Goal: Information Seeking & Learning: Learn about a topic

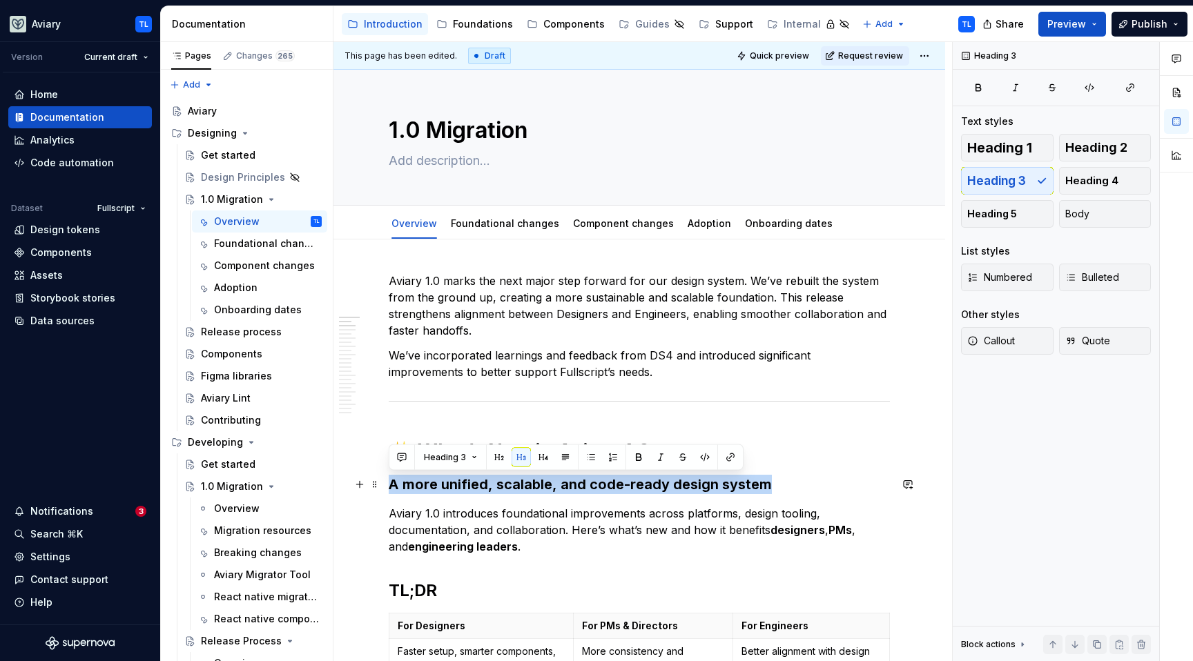
drag, startPoint x: 390, startPoint y: 485, endPoint x: 779, endPoint y: 485, distance: 388.6
click at [779, 485] on h3 "A more unified, scalable, and code-ready design system" at bounding box center [639, 484] width 501 height 19
copy h3 "A more unified, scalable, and code-ready design system"
click at [520, 484] on h3 "A more unified, scalable, and code-ready design system" at bounding box center [639, 484] width 501 height 19
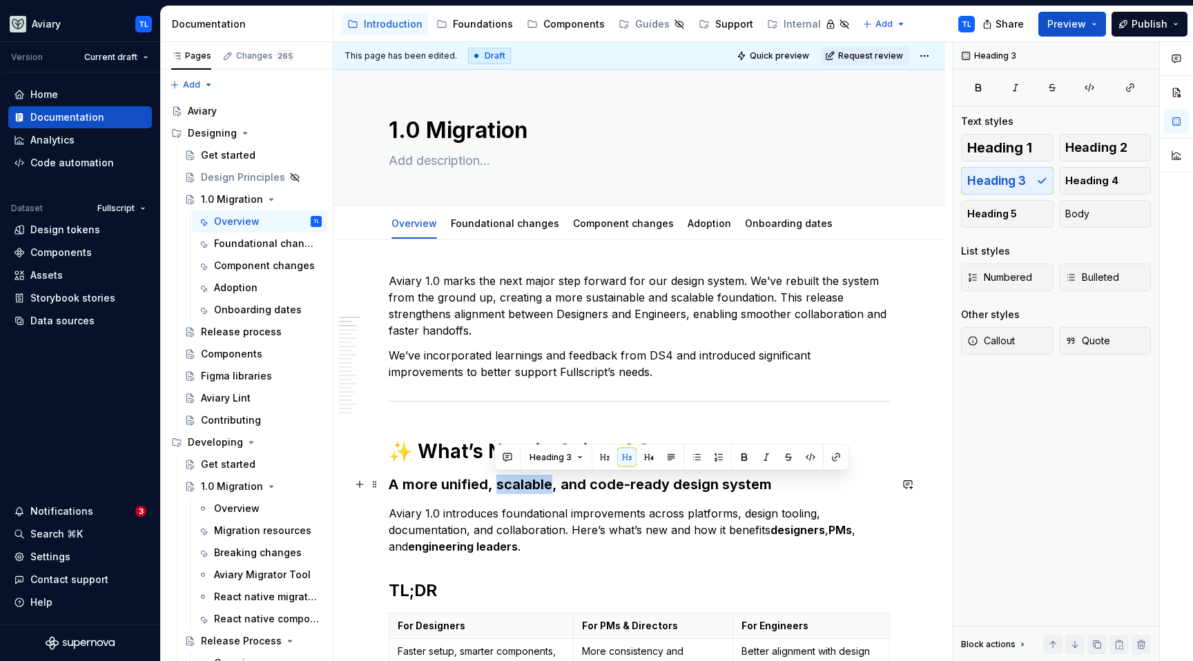
click at [520, 484] on h3 "A more unified, scalable, and code-ready design system" at bounding box center [639, 484] width 501 height 19
click at [521, 483] on h3 "A more unified, scalable, and code-ready design system" at bounding box center [639, 484] width 501 height 19
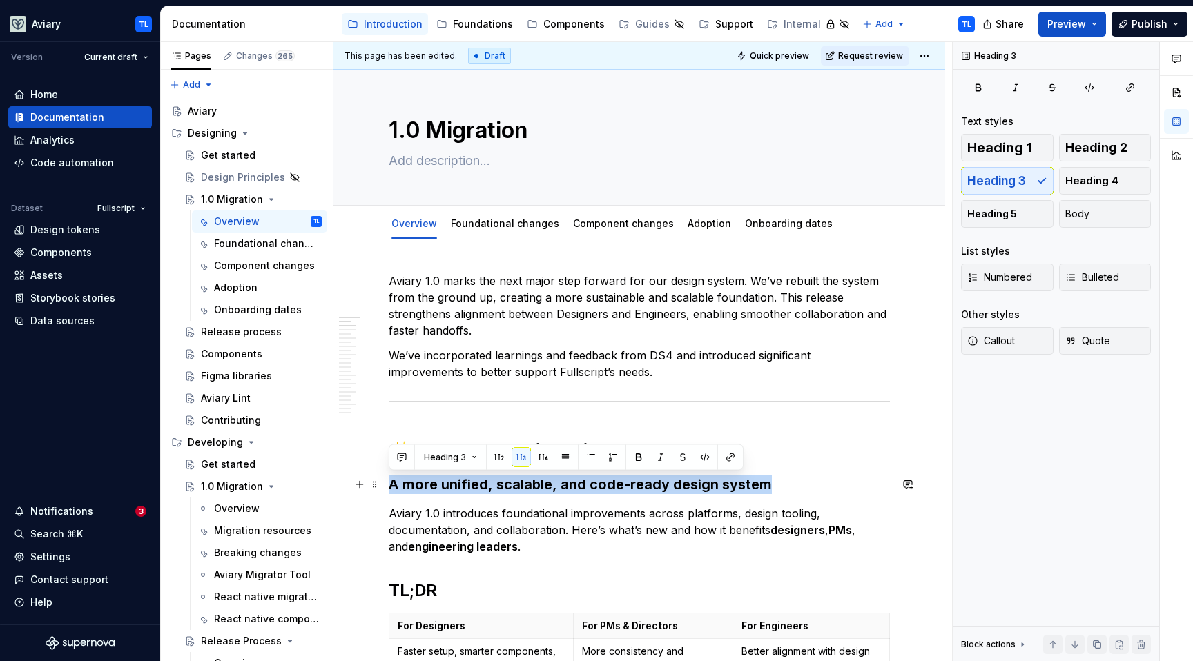
copy h3 "A more unified, scalable, and code-ready design system"
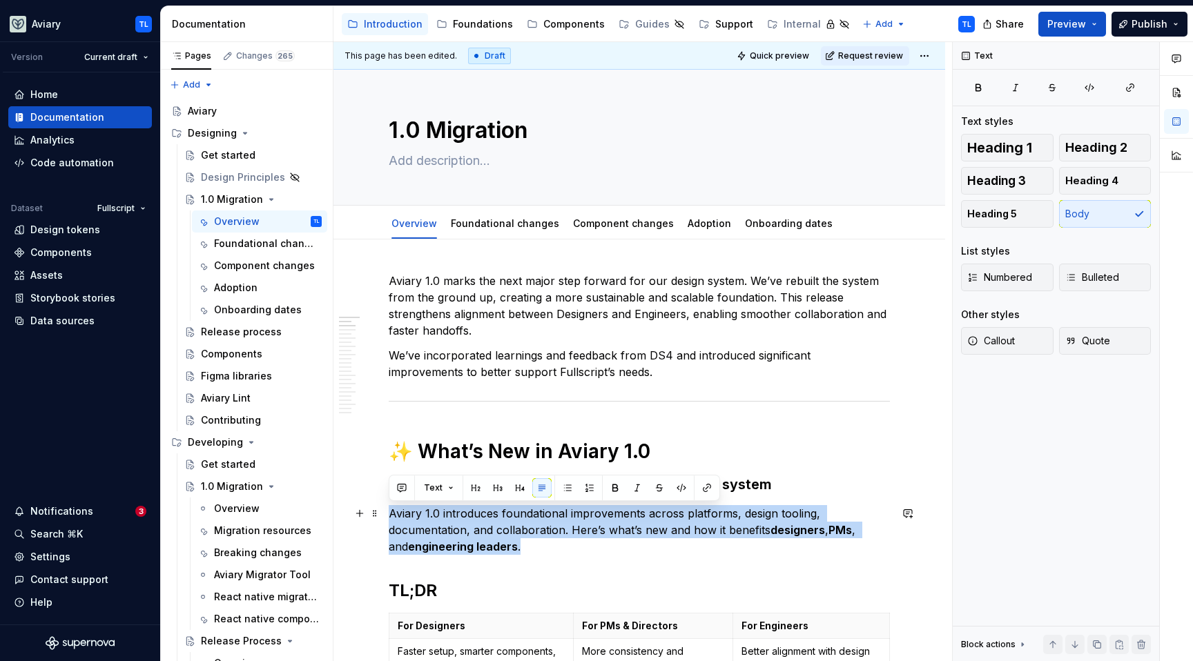
drag, startPoint x: 505, startPoint y: 547, endPoint x: 384, endPoint y: 514, distance: 125.4
copy p "Aviary 1.0 introduces foundational improvements across platforms, design toolin…"
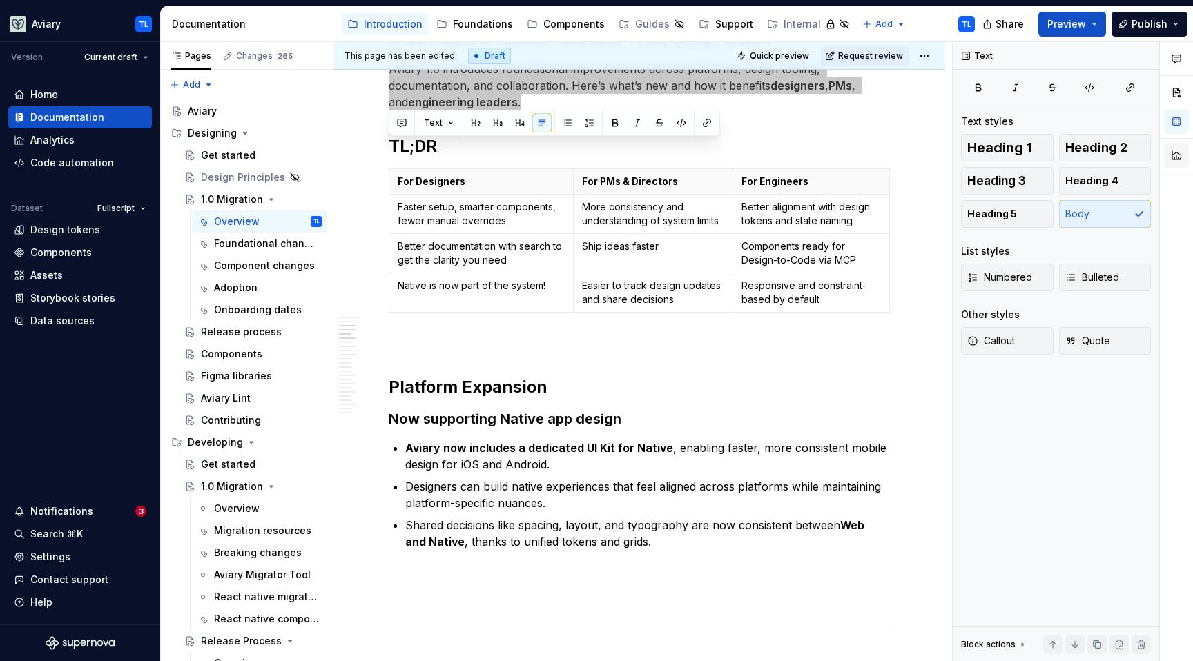
scroll to position [437, 0]
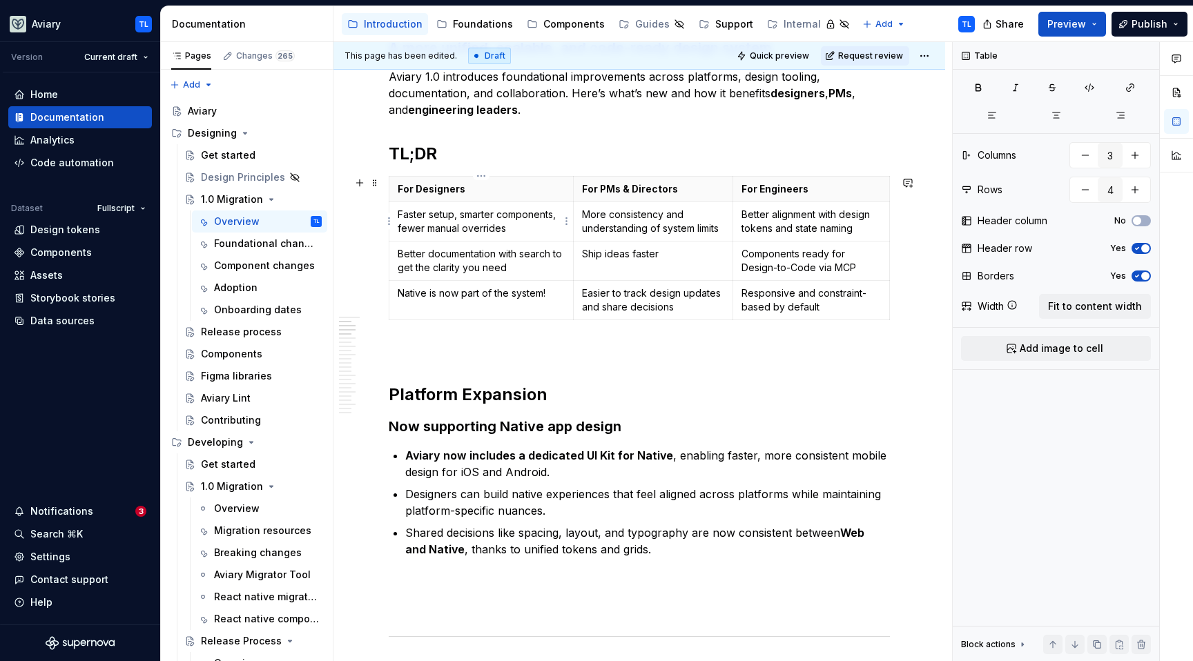
click at [498, 222] on p "Faster setup, smarter components, fewer manual overrides" at bounding box center [481, 222] width 167 height 28
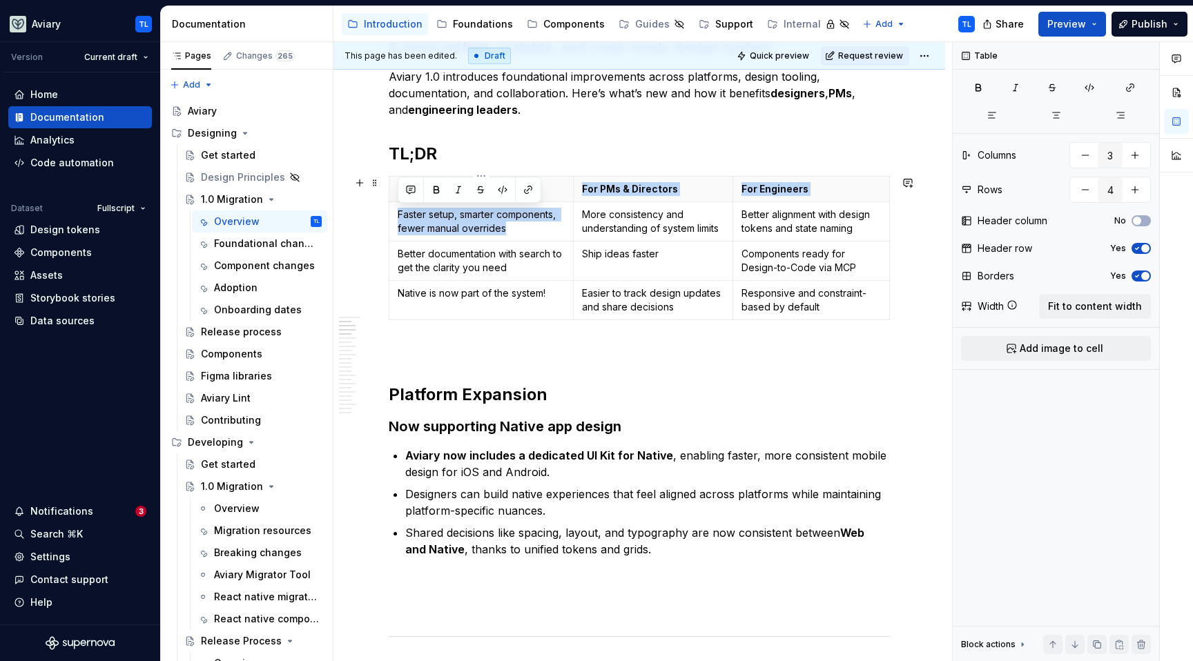
drag, startPoint x: 442, startPoint y: 220, endPoint x: 369, endPoint y: 215, distance: 73.3
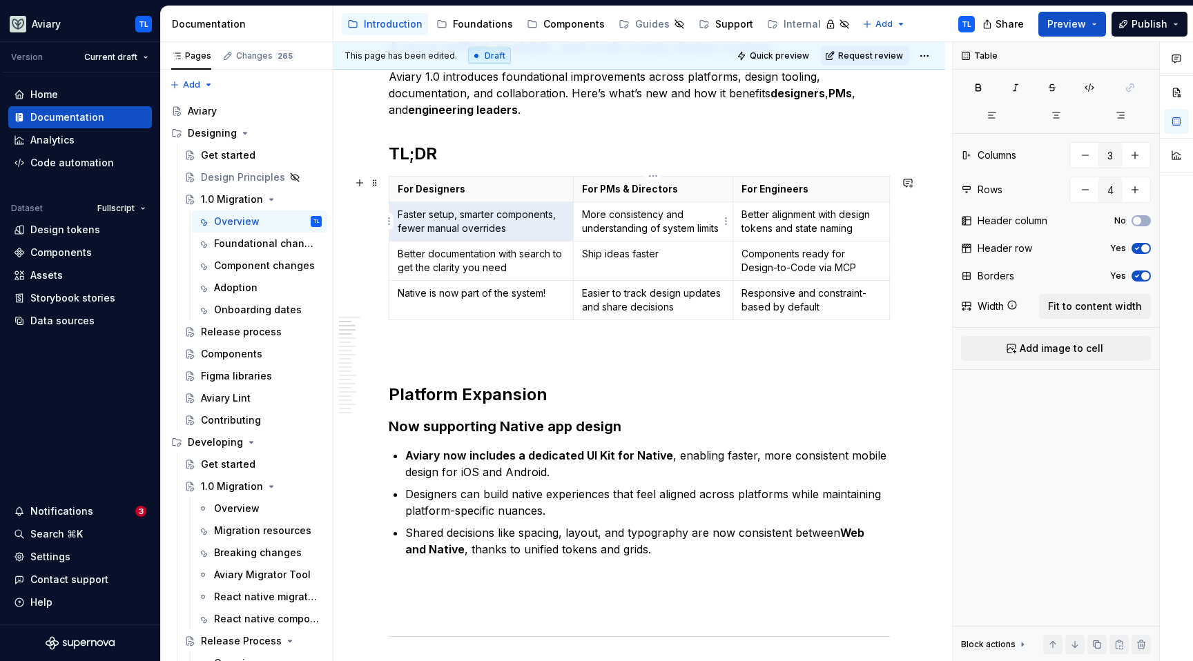
click at [712, 224] on p "More consistency and understanding of system limits" at bounding box center [653, 222] width 142 height 28
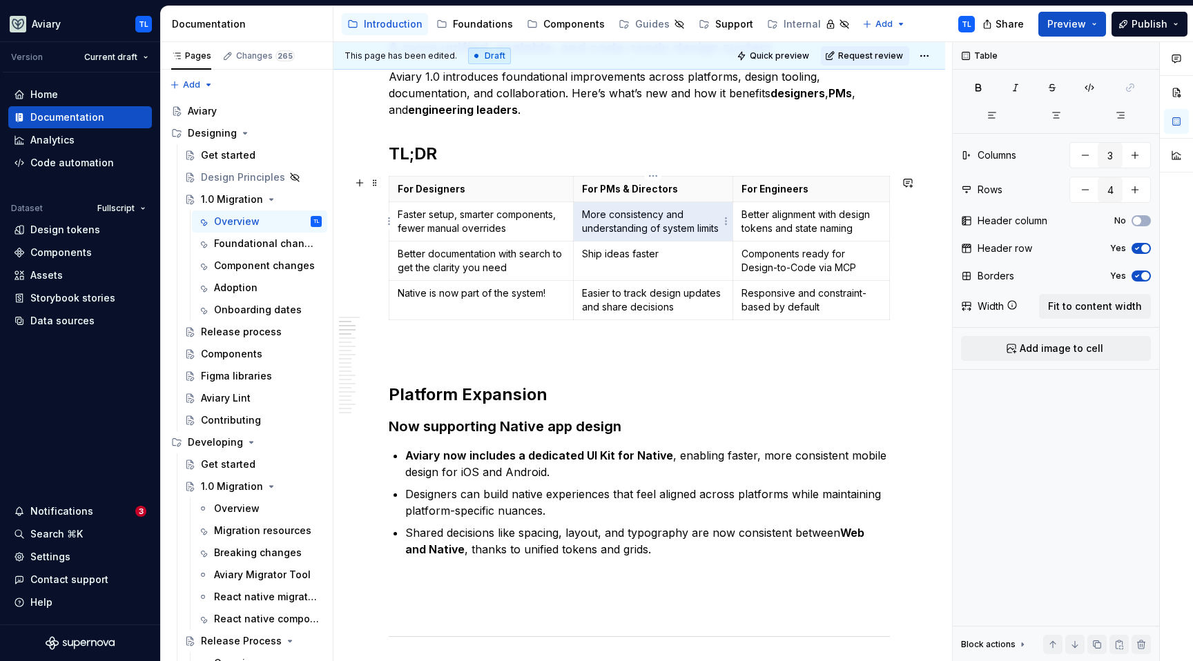
click at [712, 224] on p "More consistency and understanding of system limits" at bounding box center [653, 222] width 142 height 28
click at [805, 213] on p "Better alignment with design tokens and state naming" at bounding box center [810, 222] width 139 height 28
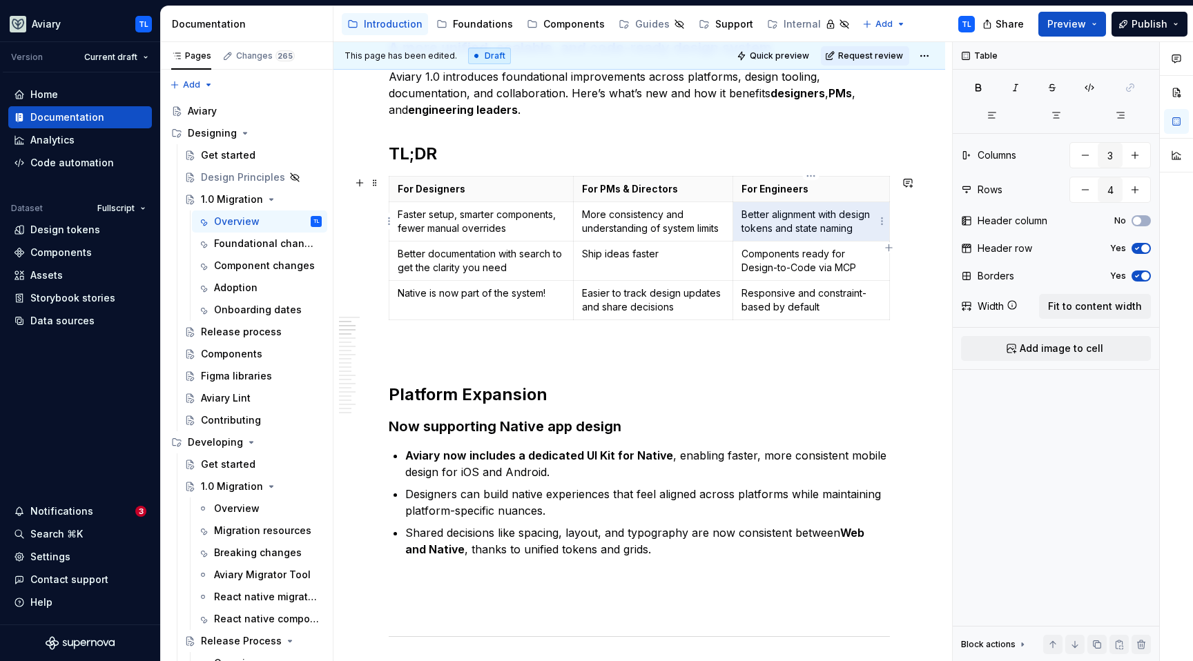
click at [805, 213] on p "Better alignment with design tokens and state naming" at bounding box center [810, 222] width 139 height 28
click at [819, 261] on p "Components ready for Design-to-Code via MCP" at bounding box center [810, 261] width 139 height 28
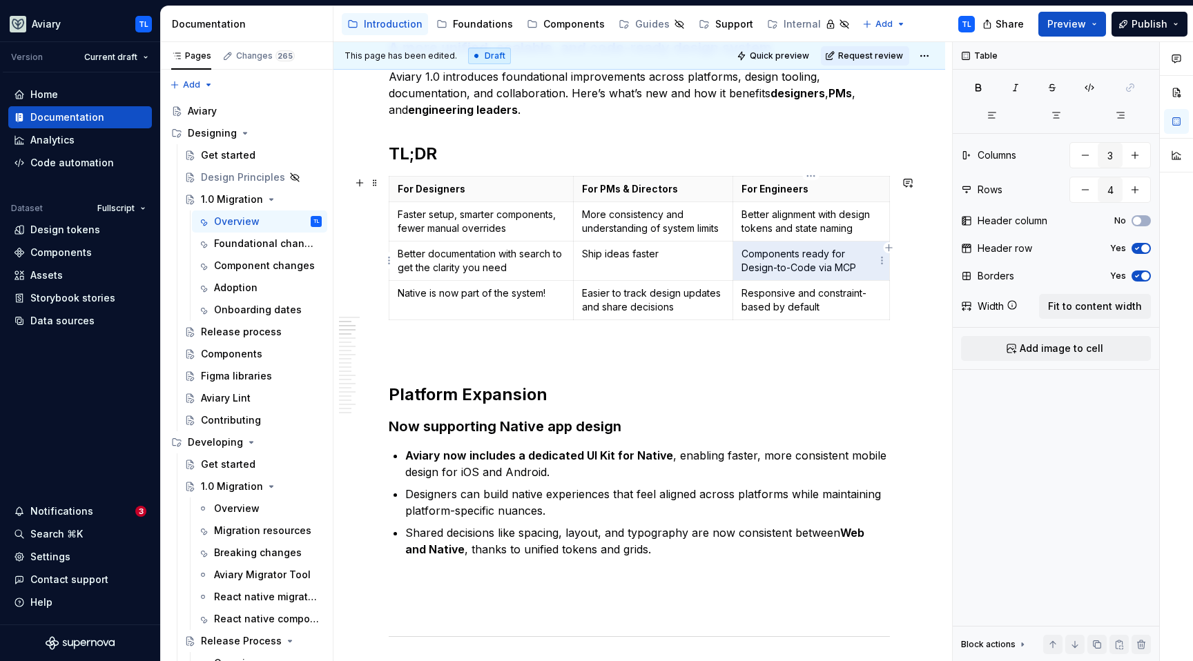
click at [819, 260] on p "Components ready for Design-to-Code via MCP" at bounding box center [810, 261] width 139 height 28
click at [787, 302] on p "Responsive and constraint-based by default" at bounding box center [810, 300] width 139 height 28
click at [788, 302] on p "Responsive and constraint-based by default" at bounding box center [810, 300] width 139 height 28
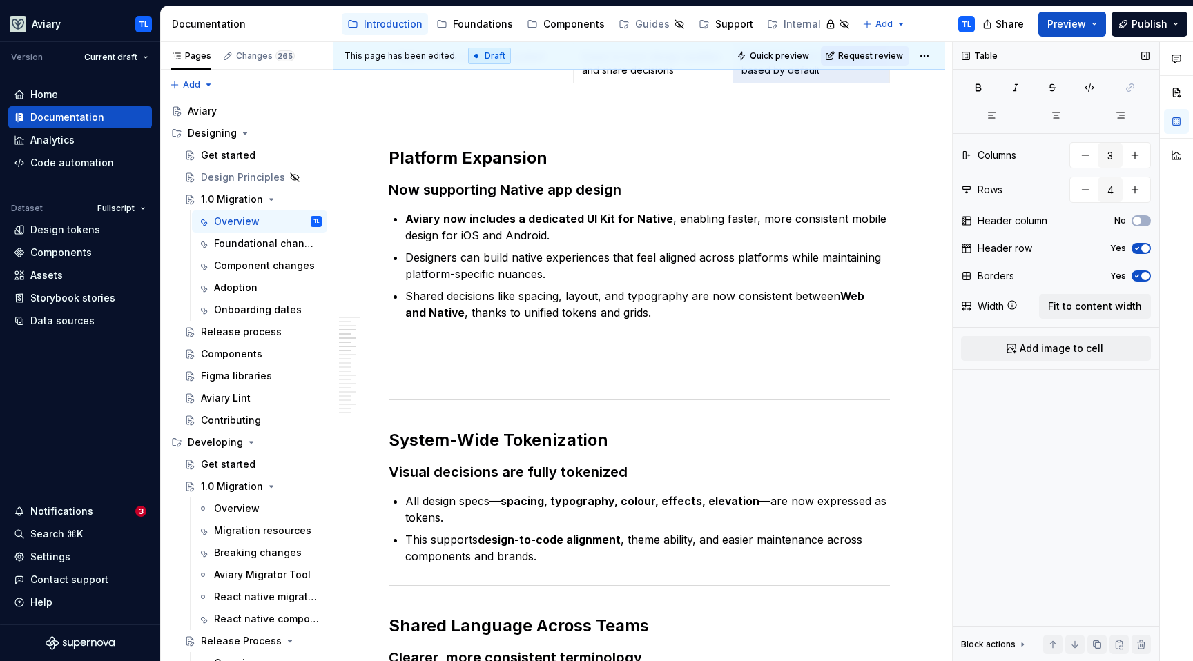
scroll to position [674, 0]
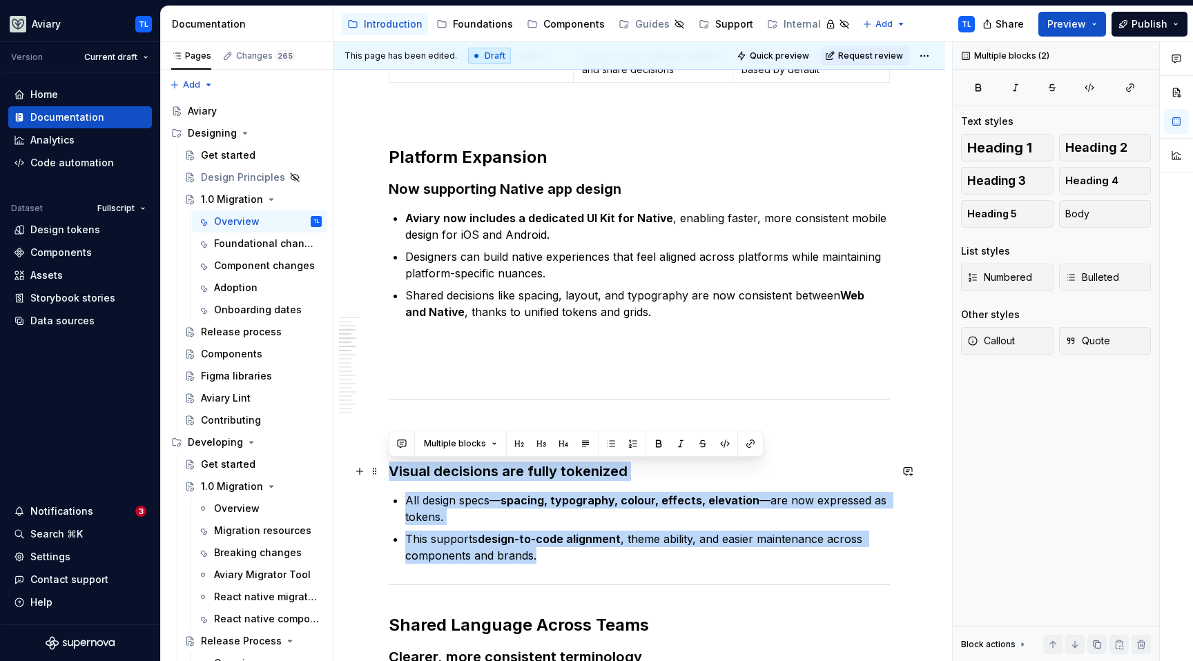
drag, startPoint x: 560, startPoint y: 554, endPoint x: 381, endPoint y: 471, distance: 197.0
copy div "Visual decisions are fully tokenized All design specs— spacing, typography, col…"
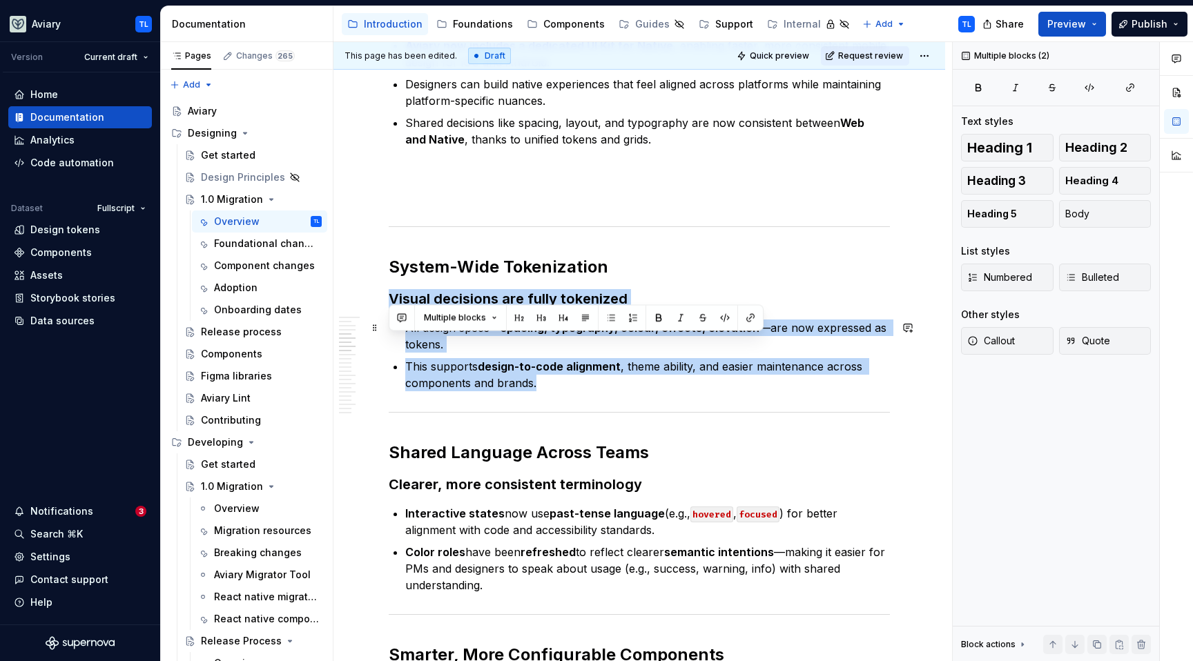
scroll to position [918, 0]
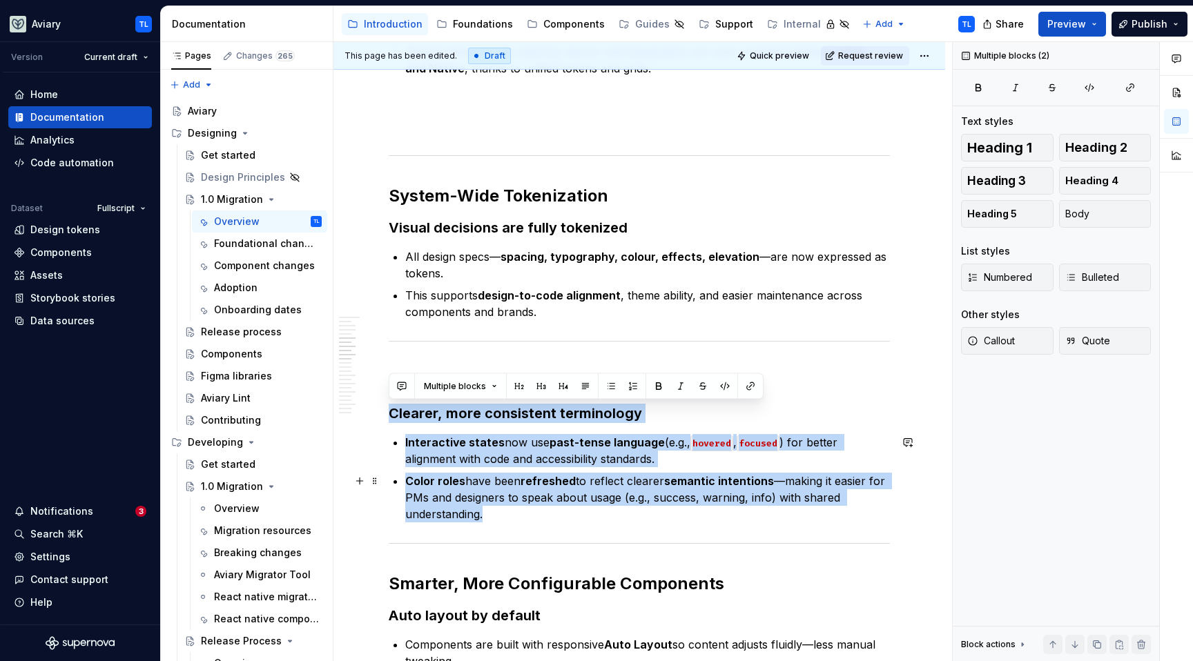
drag, startPoint x: 391, startPoint y: 415, endPoint x: 537, endPoint y: 515, distance: 176.7
click at [537, 515] on div "Aviary 1.0 marks the next major step forward for our design system. We’ve rebui…" at bounding box center [639, 624] width 501 height 2539
copy div "Clearer, more consistent terminology Interactive states now use past-tense lang…"
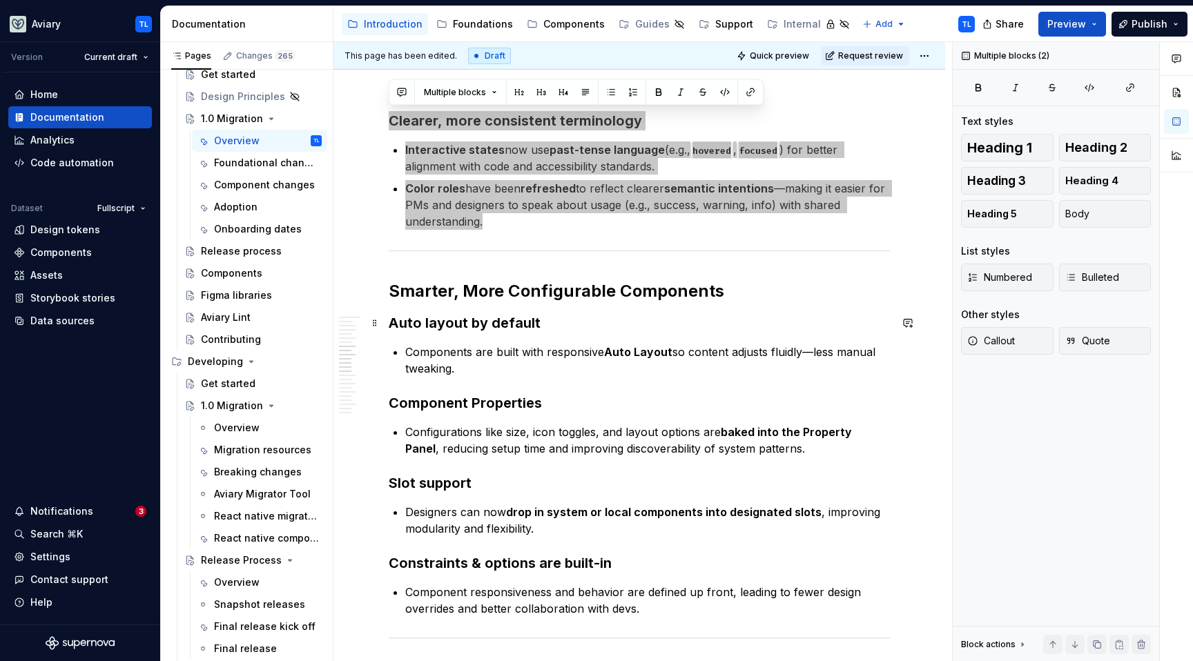
scroll to position [1213, 0]
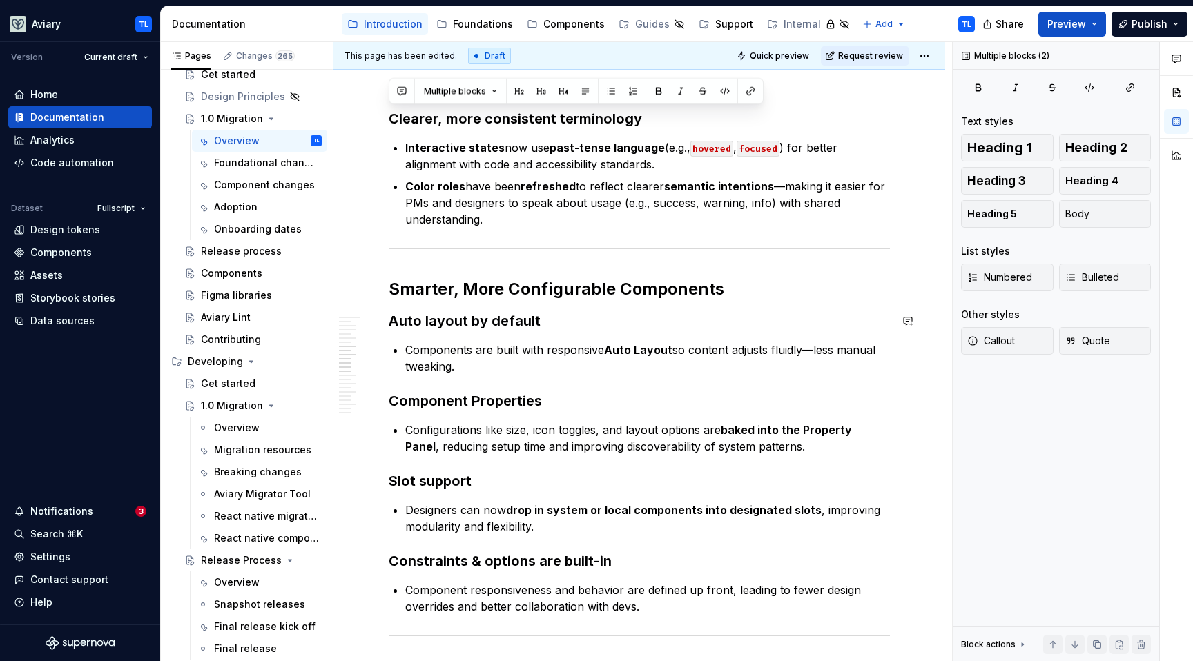
click at [499, 340] on div "Aviary 1.0 marks the next major step forward for our design system. We’ve rebui…" at bounding box center [639, 329] width 501 height 2539
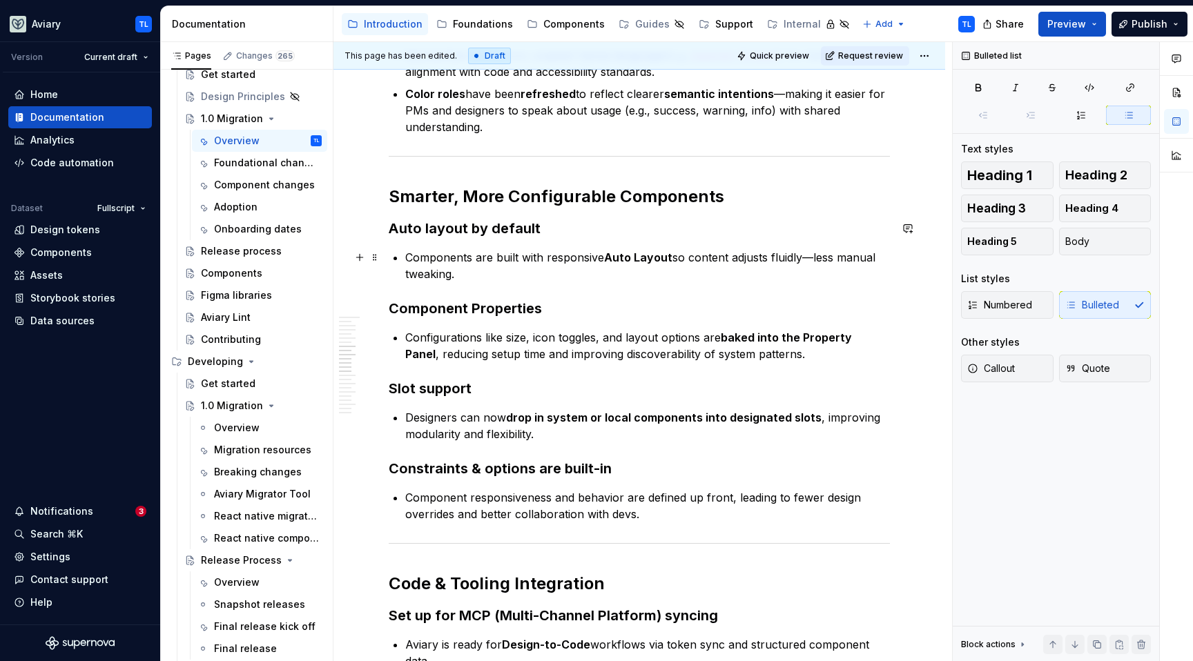
scroll to position [1322, 0]
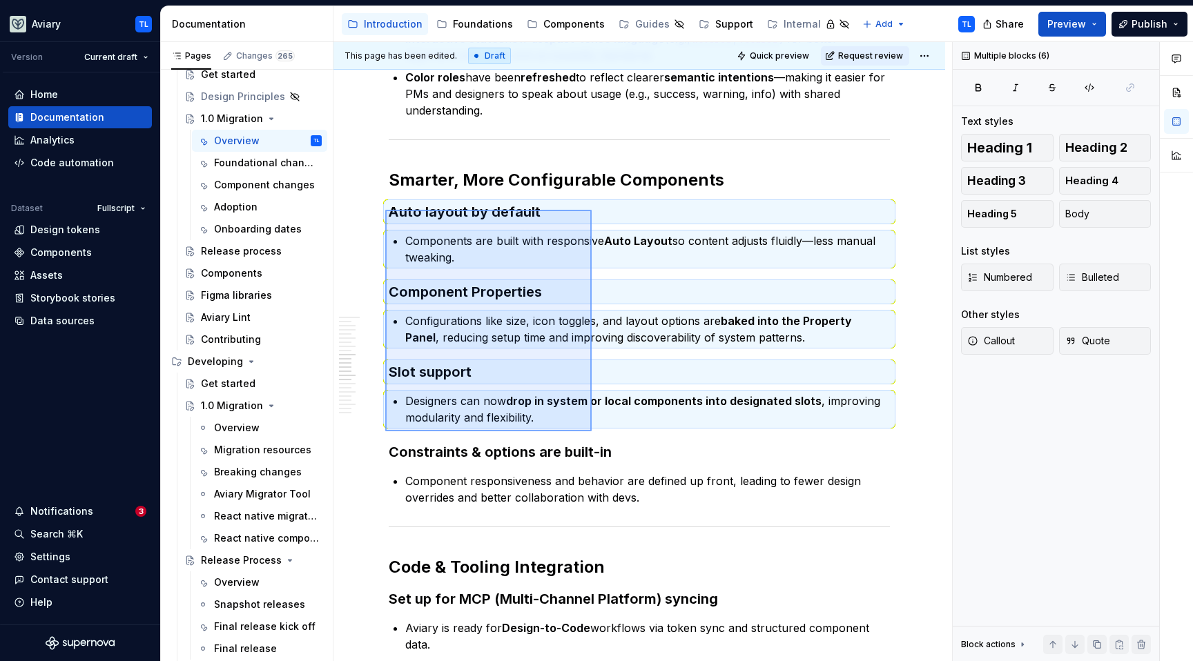
drag, startPoint x: 385, startPoint y: 210, endPoint x: 592, endPoint y: 432, distance: 303.3
click at [592, 432] on div "This page has been edited. Draft Quick preview Request review 1.0 Migration Edi…" at bounding box center [642, 352] width 618 height 620
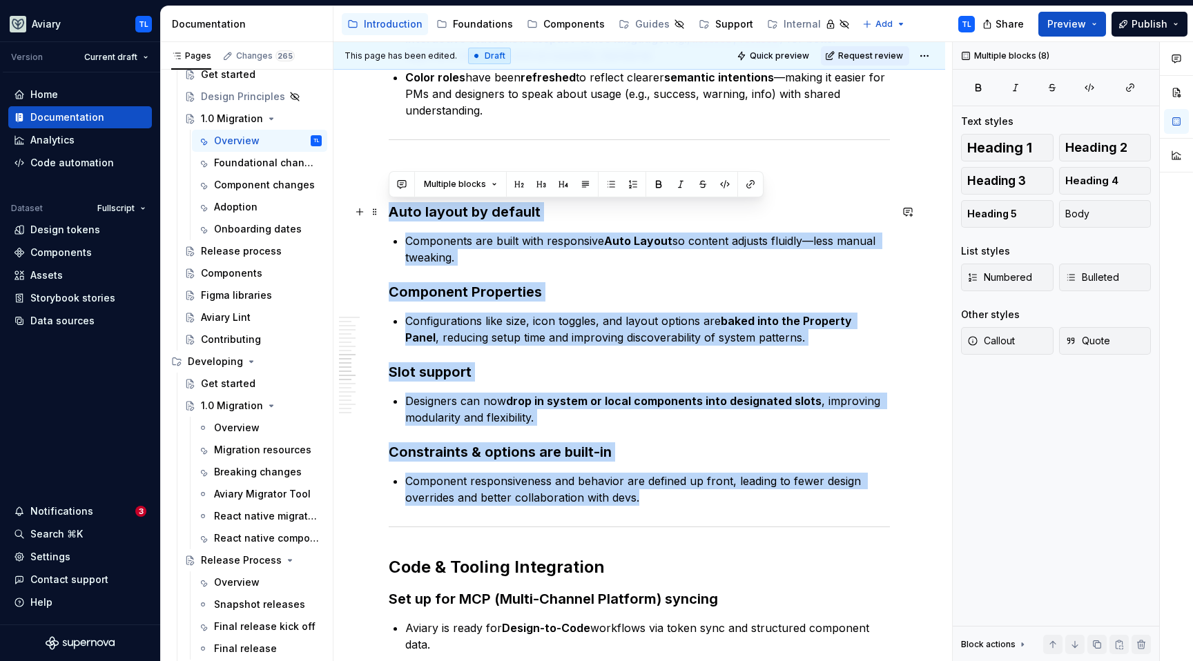
drag, startPoint x: 646, startPoint y: 492, endPoint x: 385, endPoint y: 213, distance: 381.9
click at [385, 213] on div "Aviary 1.0 marks the next major step forward for our design system. We’ve rebui…" at bounding box center [639, 311] width 612 height 2786
copy div "Auto layout by default Components are built with responsive Auto Layout so cont…"
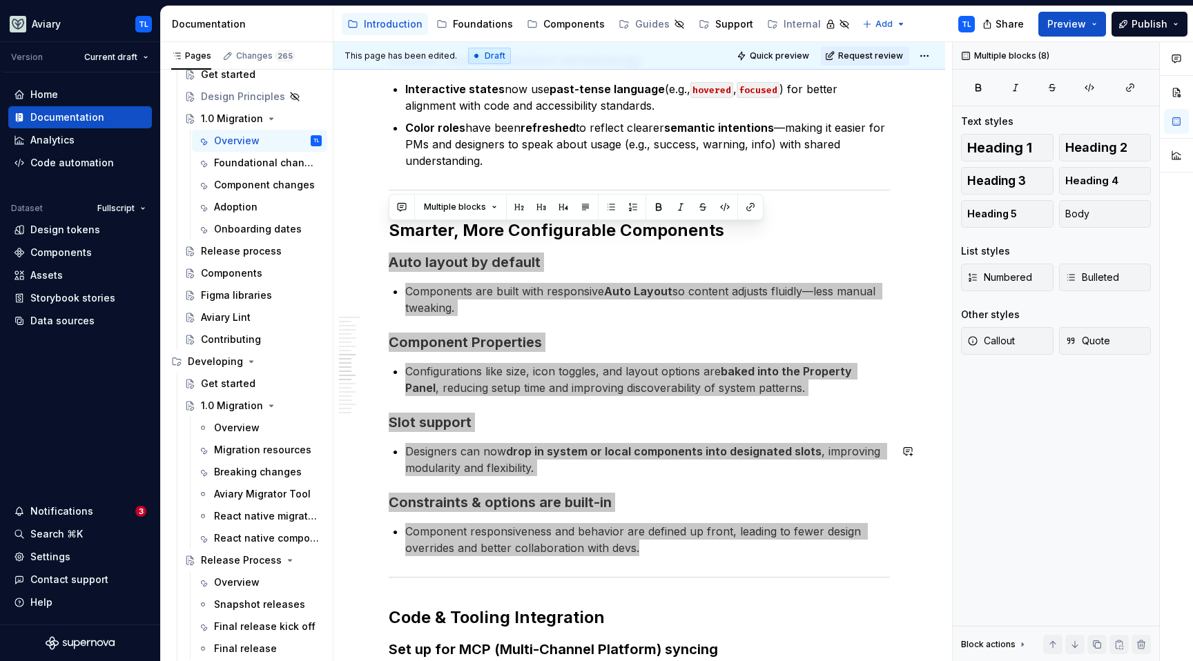
scroll to position [1251, 0]
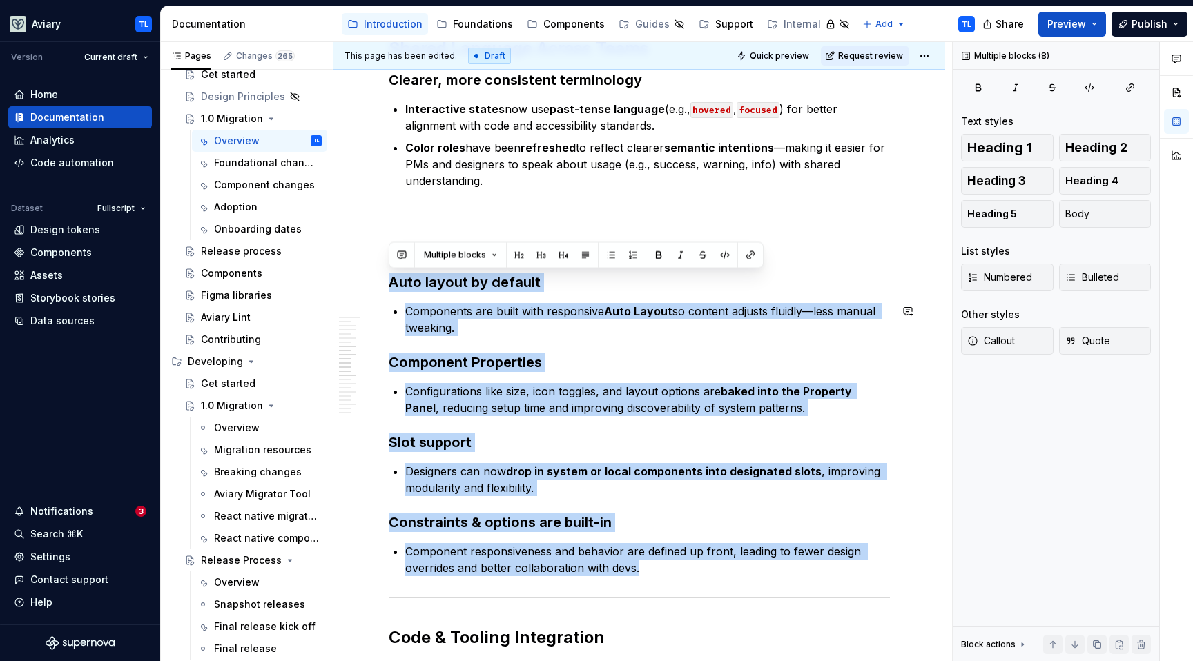
click at [678, 346] on div "Aviary 1.0 marks the next major step forward for our design system. We’ve rebui…" at bounding box center [639, 290] width 501 height 2539
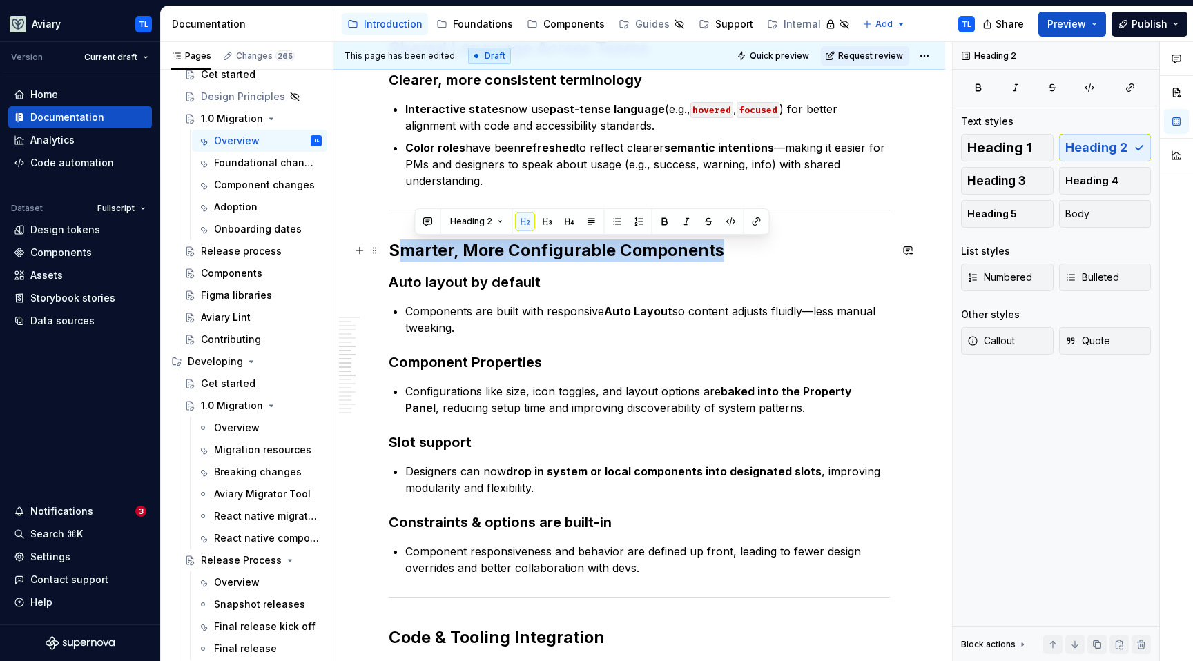
drag, startPoint x: 732, startPoint y: 249, endPoint x: 384, endPoint y: 250, distance: 347.9
click at [389, 245] on div "Aviary 1.0 marks the next major step forward for our design system. We’ve rebui…" at bounding box center [639, 298] width 501 height 2555
click at [393, 250] on h2 "Smarter, More Configurable Components" at bounding box center [639, 251] width 501 height 22
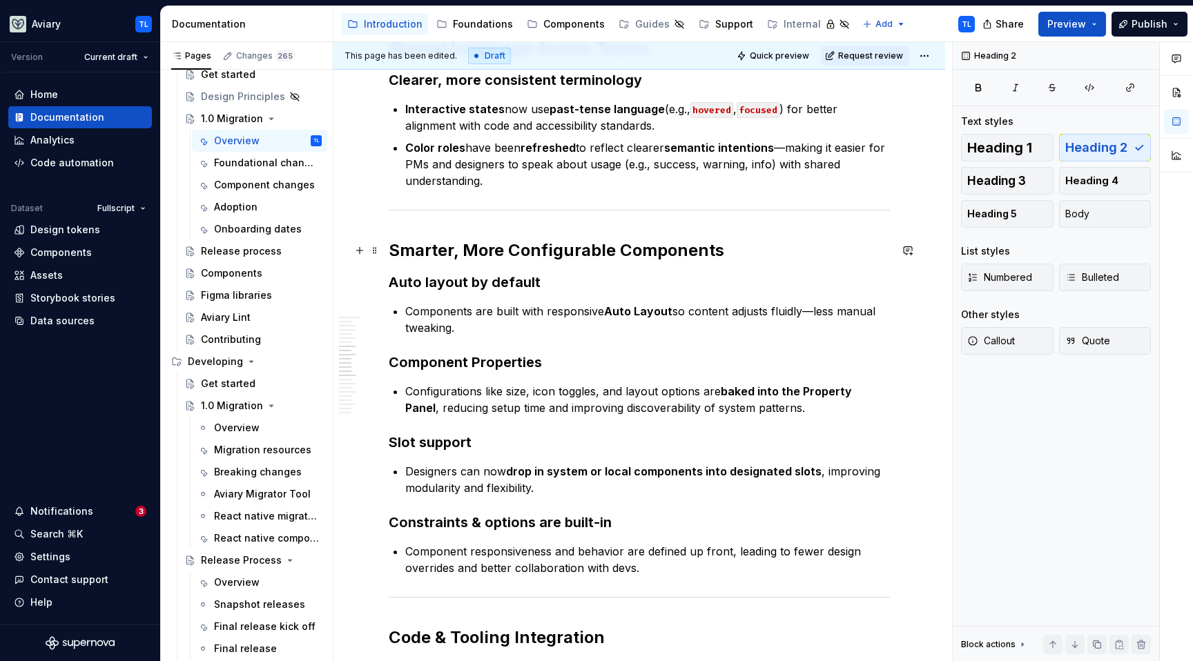
click at [567, 246] on h2 "Smarter, More Configurable Components" at bounding box center [639, 251] width 501 height 22
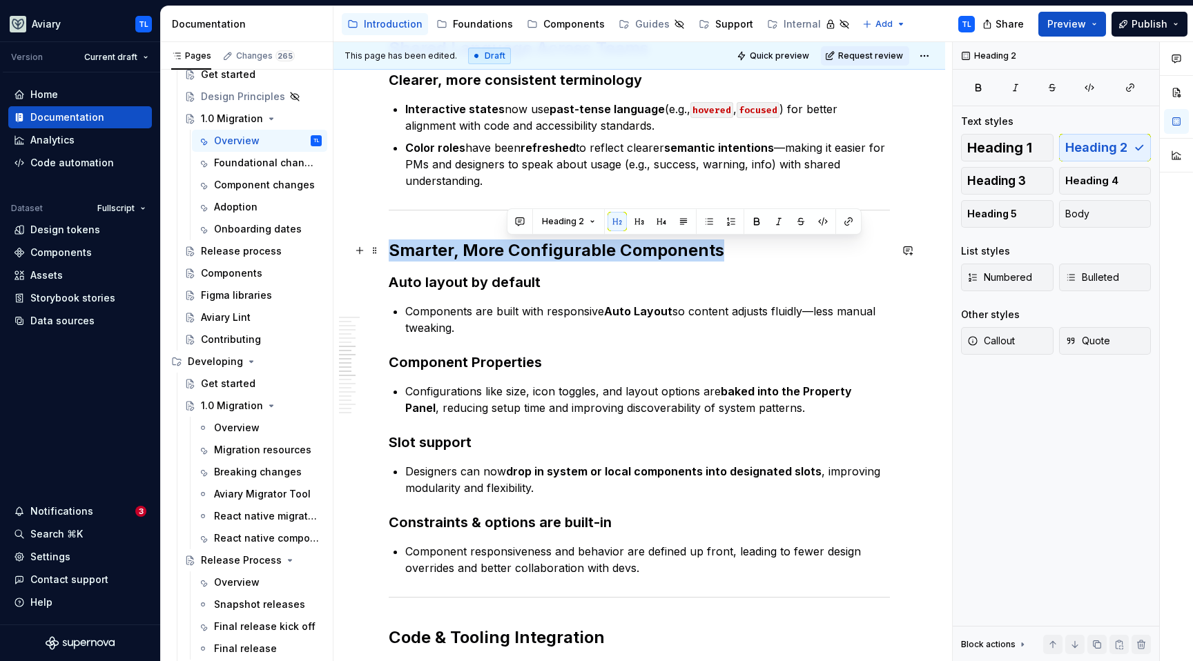
click at [567, 246] on h2 "Smarter, More Configurable Components" at bounding box center [639, 251] width 501 height 22
copy h2 "Smarter, More Configurable Components"
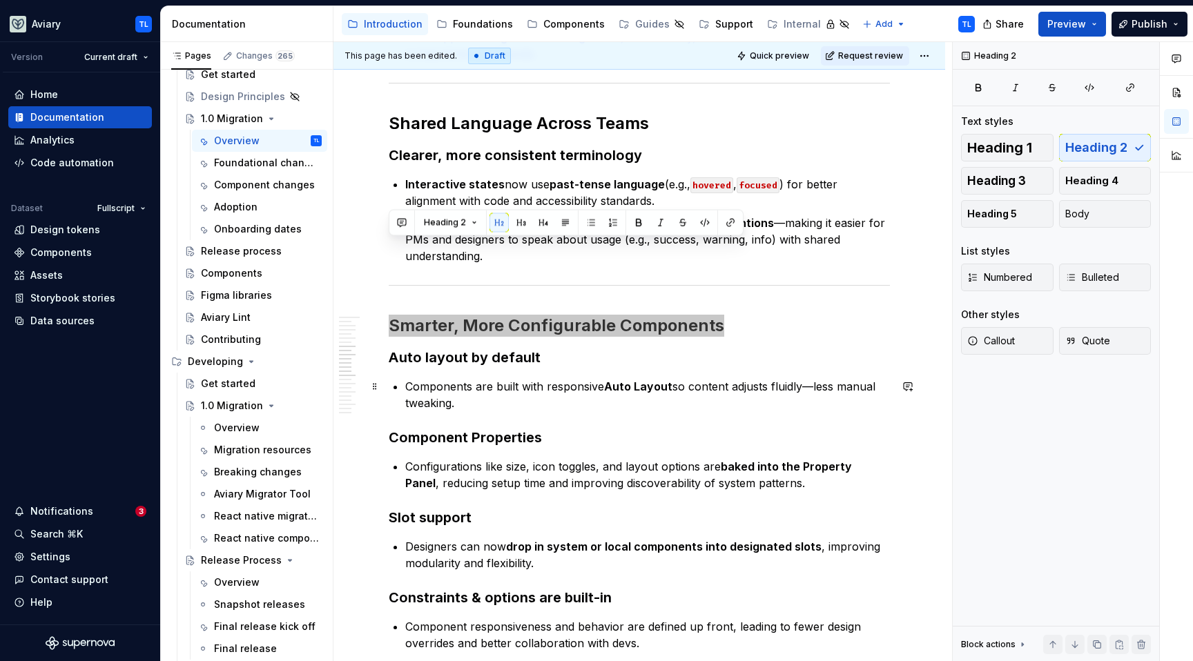
scroll to position [1151, 0]
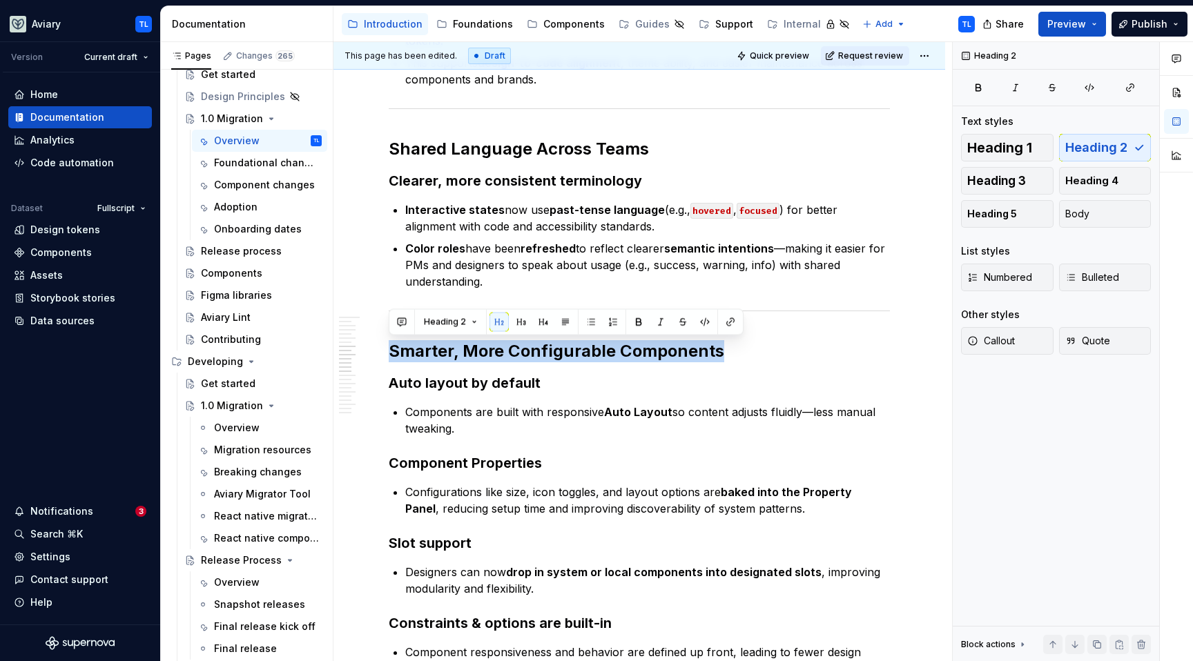
click at [615, 138] on h2 "Shared Language Across Teams" at bounding box center [639, 149] width 501 height 22
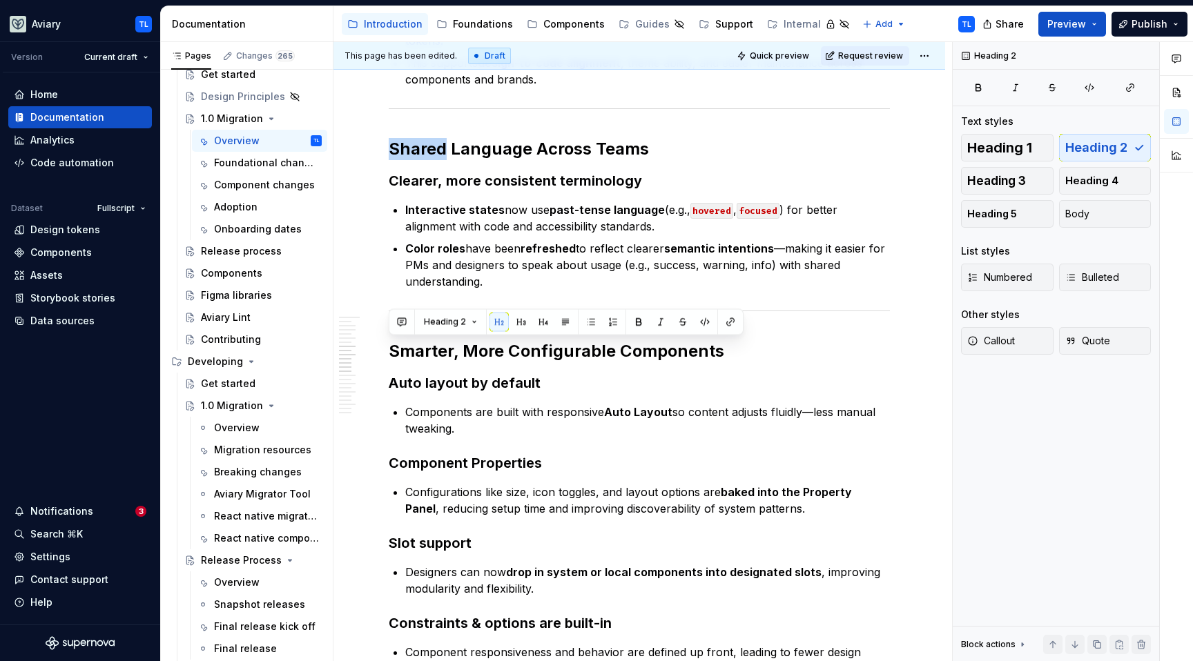
click at [614, 137] on div "Aviary 1.0 marks the next major step forward for our design system. We’ve rebui…" at bounding box center [639, 391] width 501 height 2539
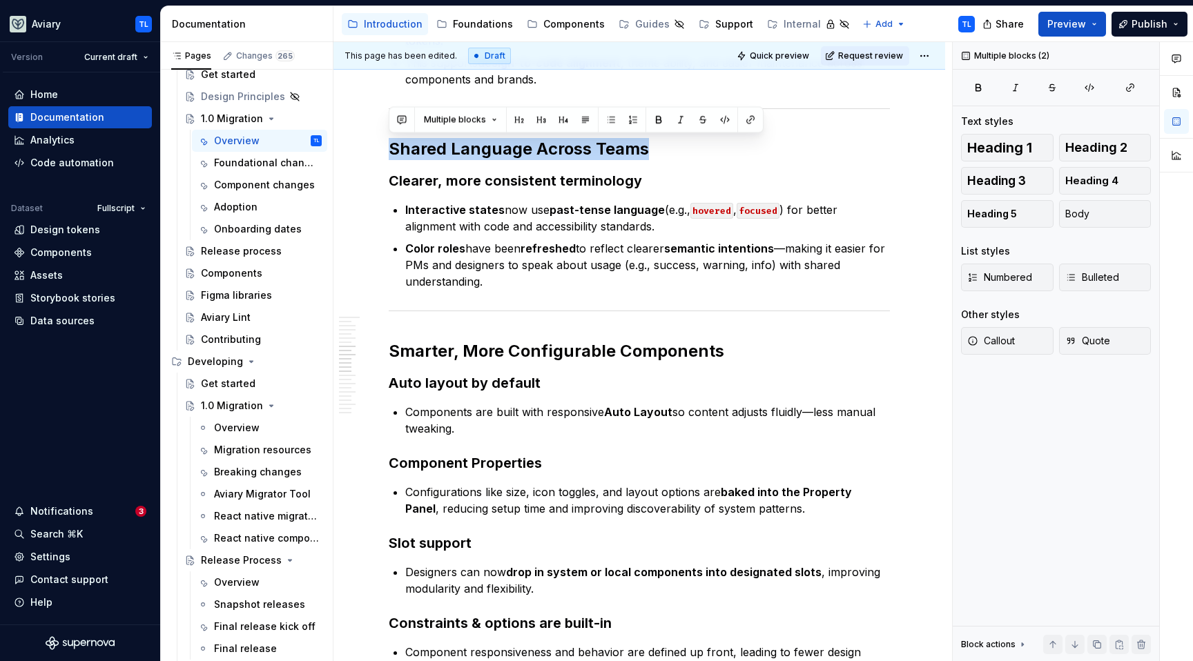
click at [614, 137] on div "Aviary 1.0 marks the next major step forward for our design system. We’ve rebui…" at bounding box center [639, 391] width 501 height 2539
copy h2 "Shared Language Across Teams"
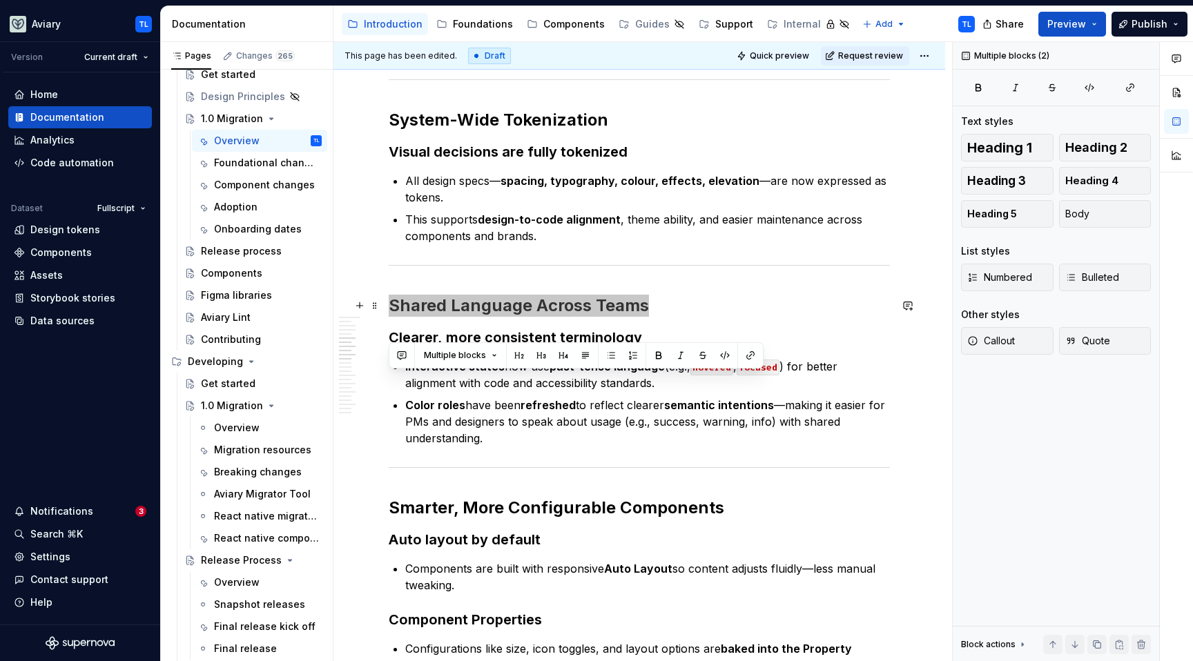
scroll to position [915, 0]
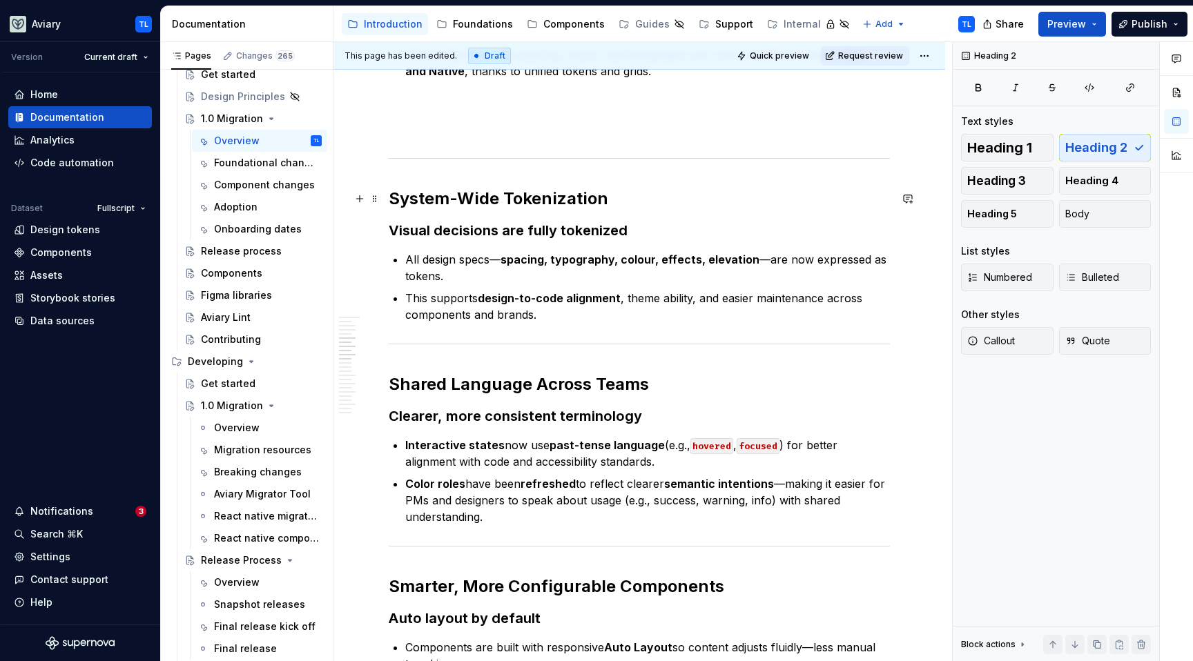
click at [446, 200] on h2 "System-Wide Tokenization" at bounding box center [639, 199] width 501 height 22
click at [444, 199] on h2 "System-Wide Tokenization" at bounding box center [639, 199] width 501 height 22
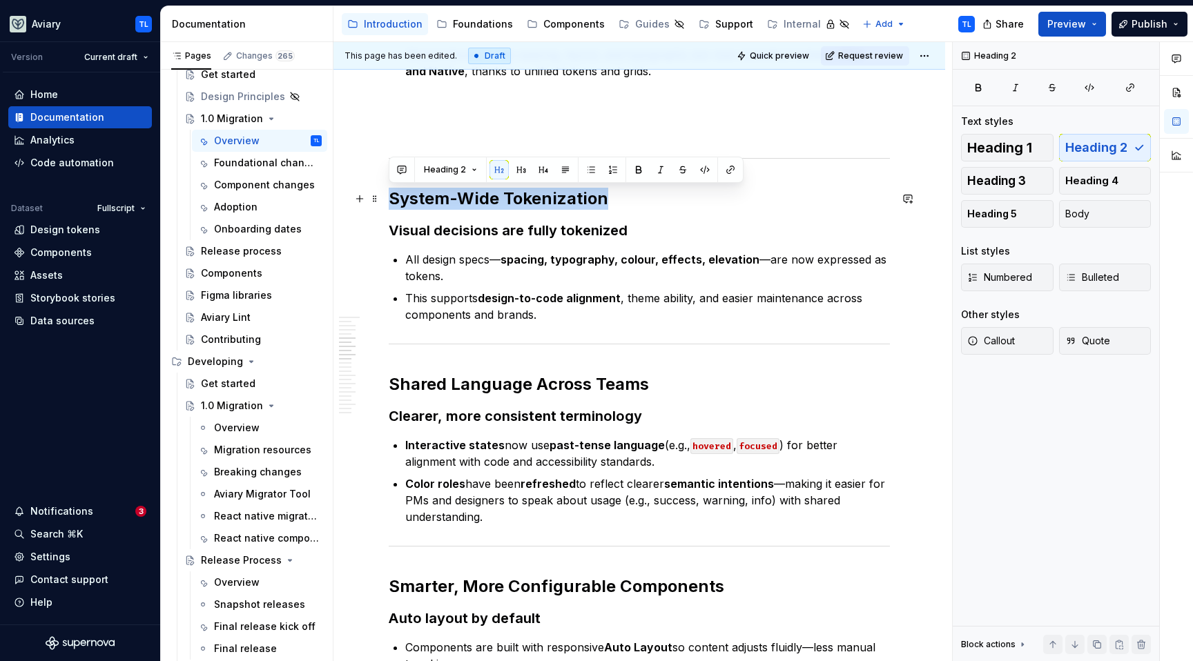
copy h2 "System-Wide Tokenization"
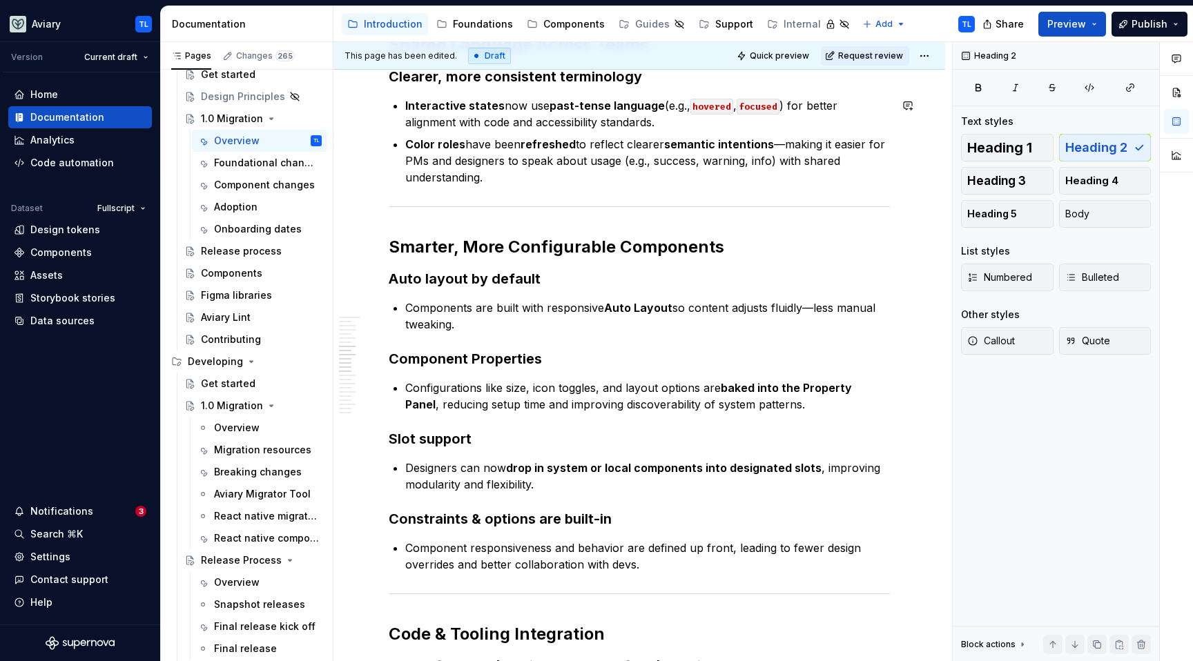
scroll to position [1259, 0]
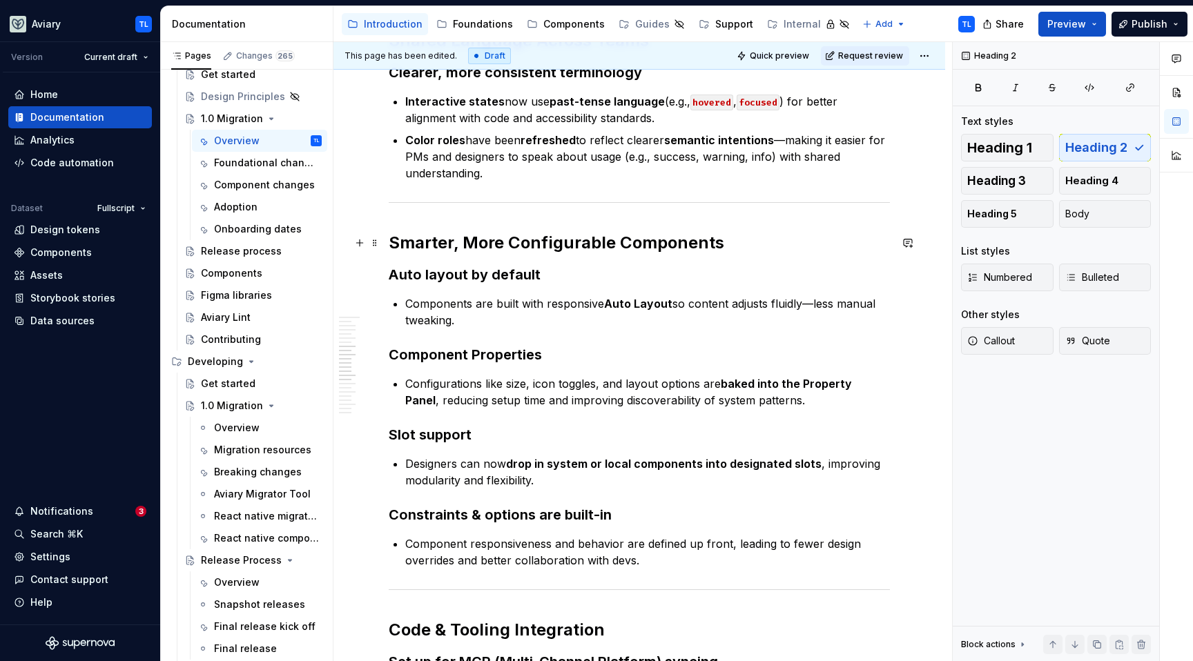
click at [621, 245] on h2 "Smarter, More Configurable Components" at bounding box center [639, 243] width 501 height 22
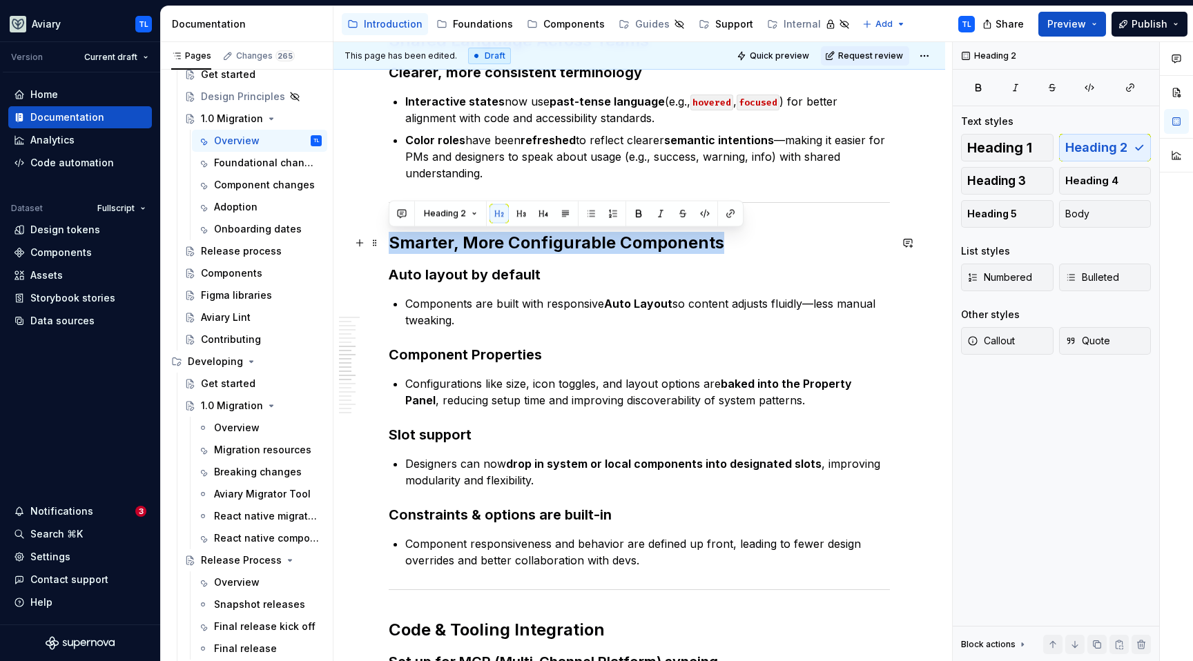
click at [621, 245] on h2 "Smarter, More Configurable Components" at bounding box center [639, 243] width 501 height 22
copy h2 "Smarter, More Configurable Components"
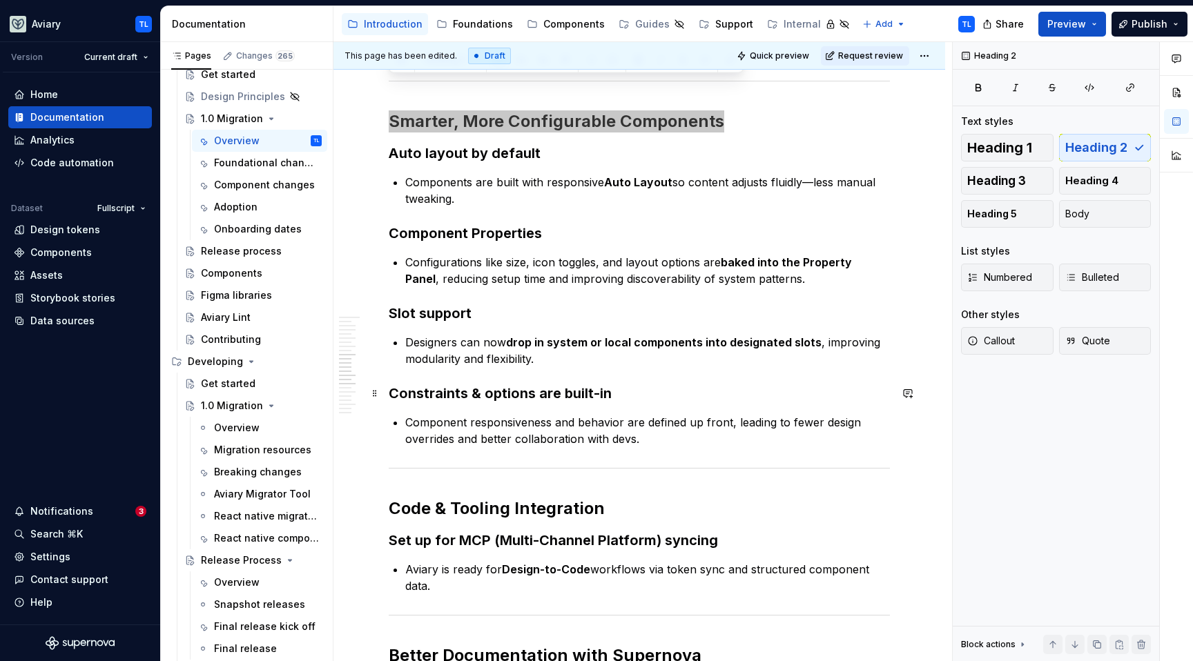
scroll to position [1643, 0]
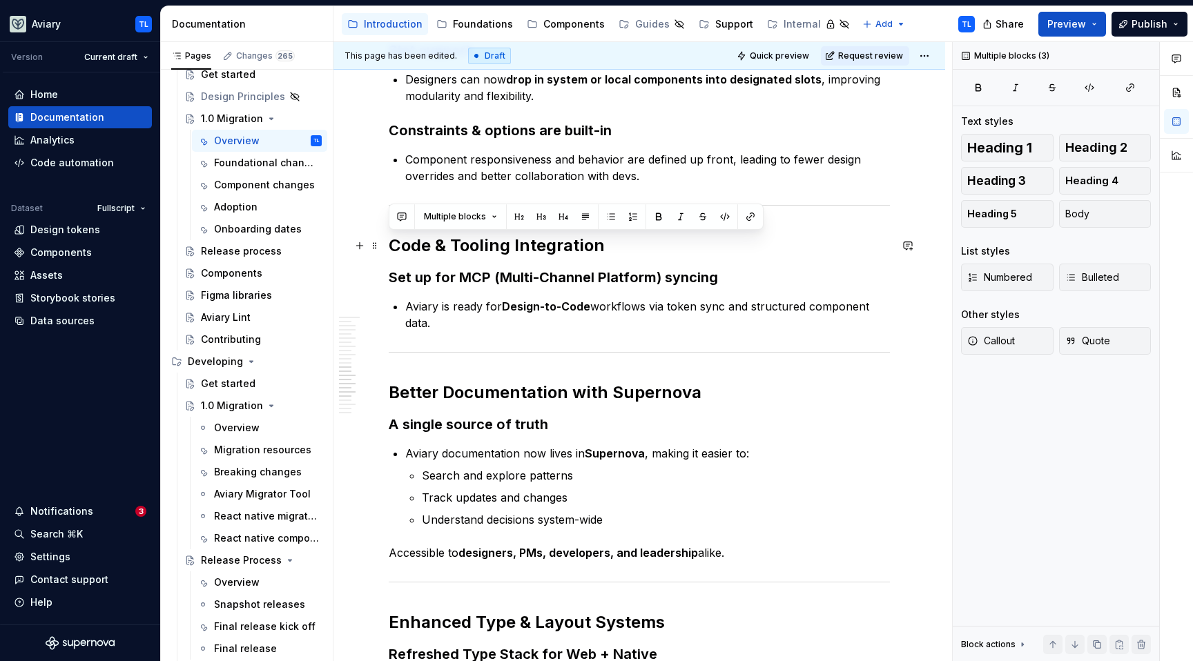
drag, startPoint x: 435, startPoint y: 316, endPoint x: 387, endPoint y: 240, distance: 89.6
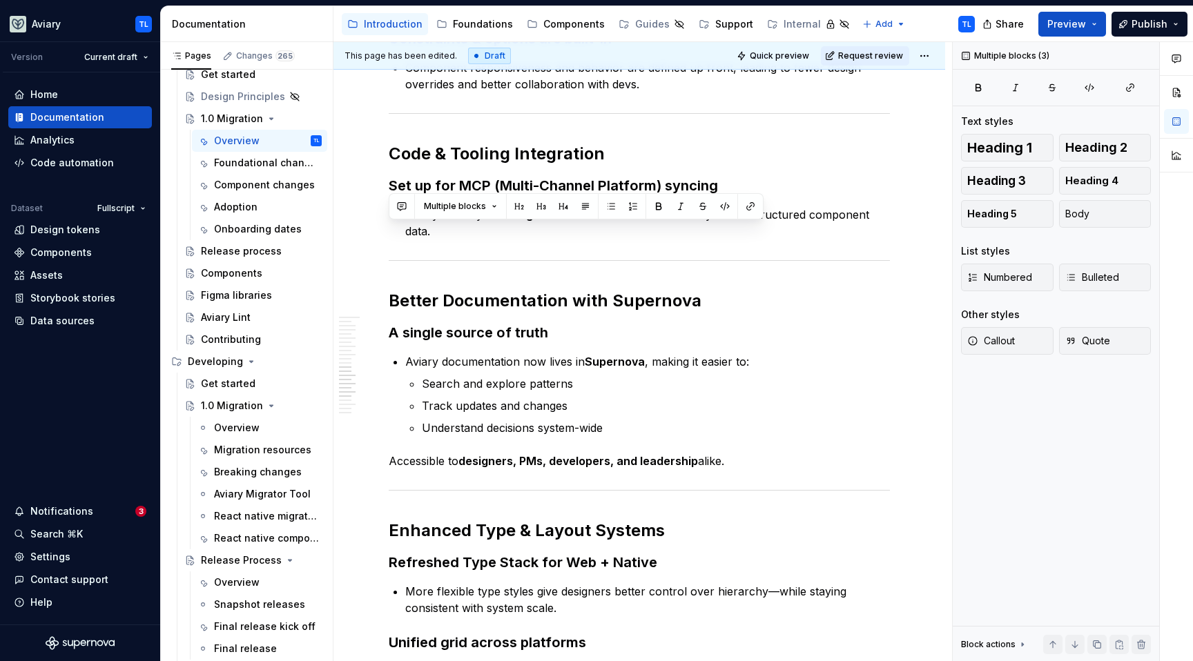
scroll to position [1746, 0]
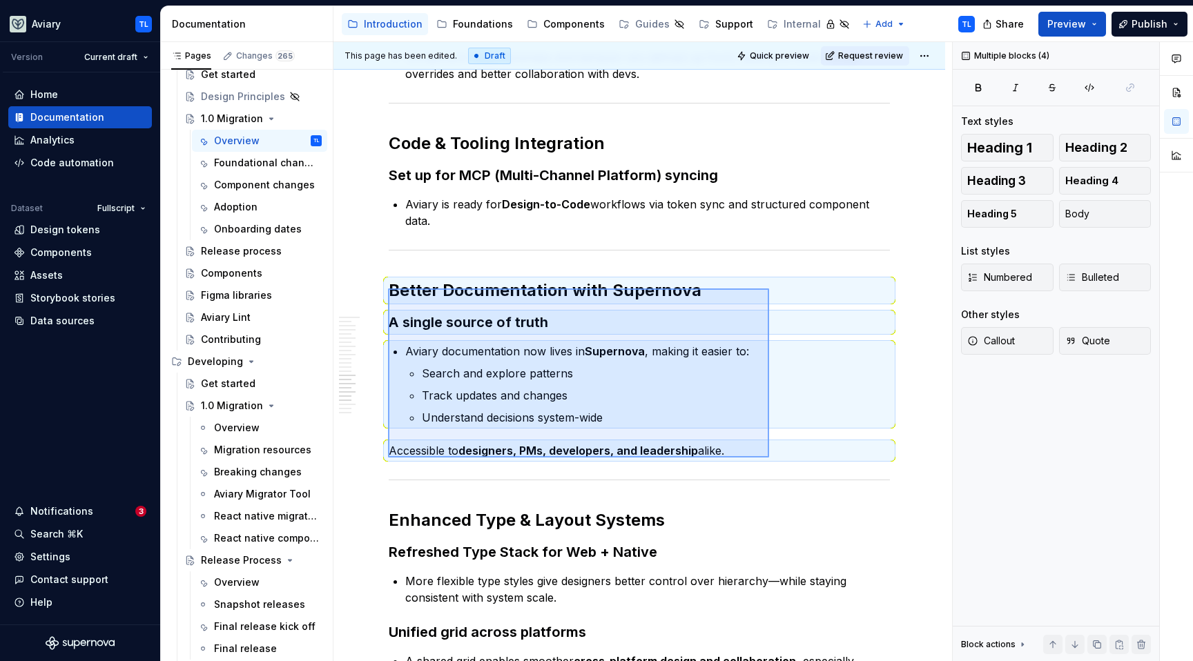
drag, startPoint x: 388, startPoint y: 289, endPoint x: 768, endPoint y: 455, distance: 415.1
click at [769, 457] on div "This page has been edited. Draft Quick preview Request review 1.0 Migration Edi…" at bounding box center [642, 352] width 618 height 620
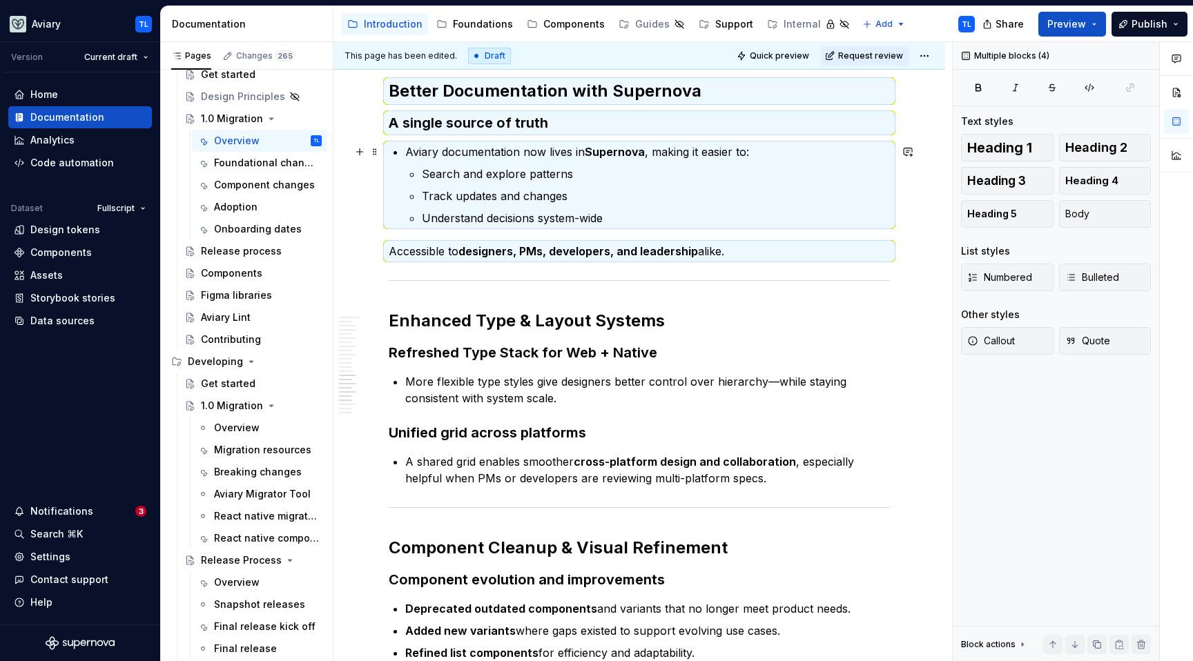
scroll to position [1975, 0]
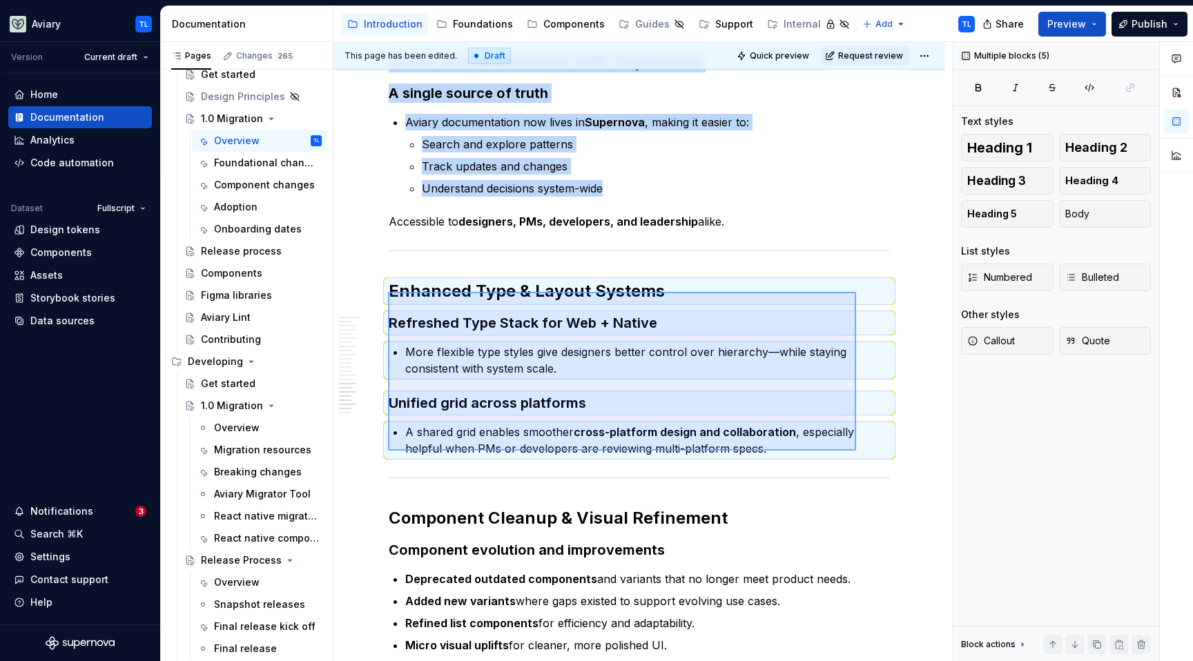
drag, startPoint x: 388, startPoint y: 292, endPoint x: 852, endPoint y: 446, distance: 489.4
click at [856, 450] on div "This page has been edited. Draft Quick preview Request review 1.0 Migration Edi…" at bounding box center [642, 352] width 618 height 620
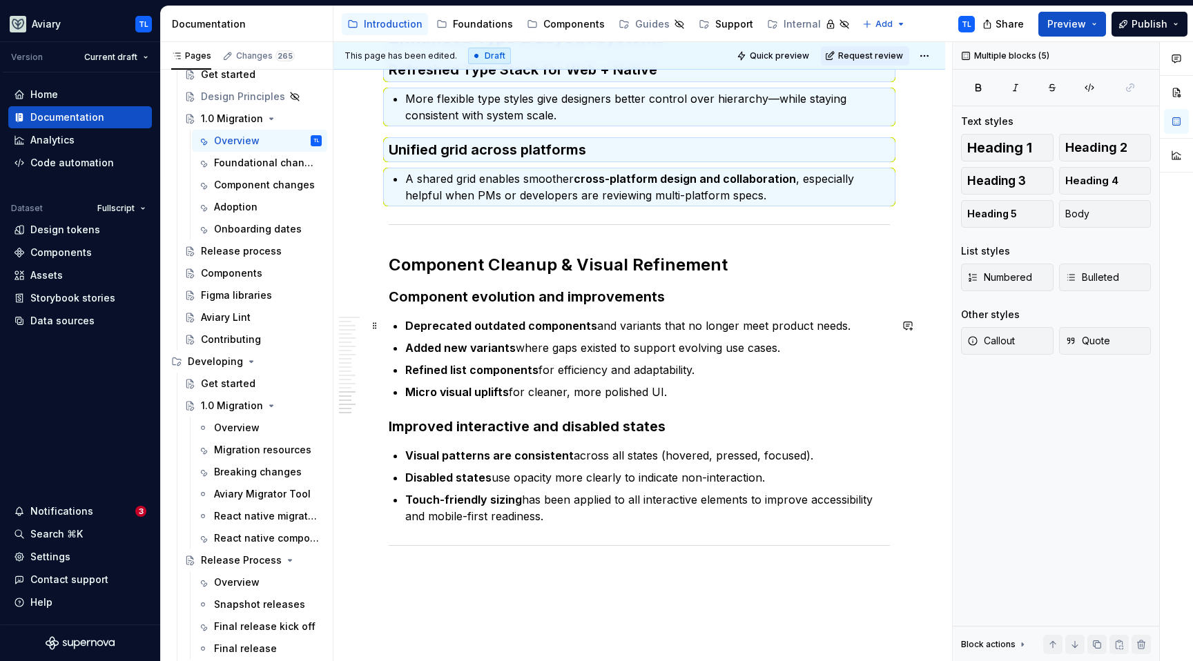
scroll to position [2234, 0]
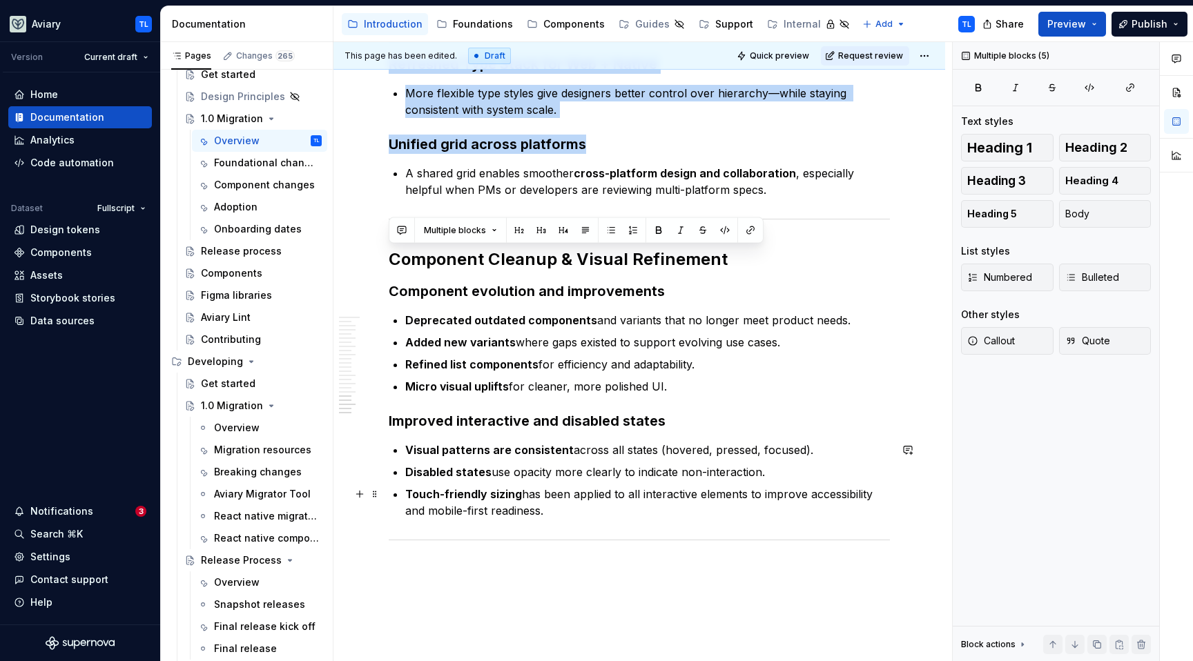
drag, startPoint x: 394, startPoint y: 260, endPoint x: 614, endPoint y: 505, distance: 328.9
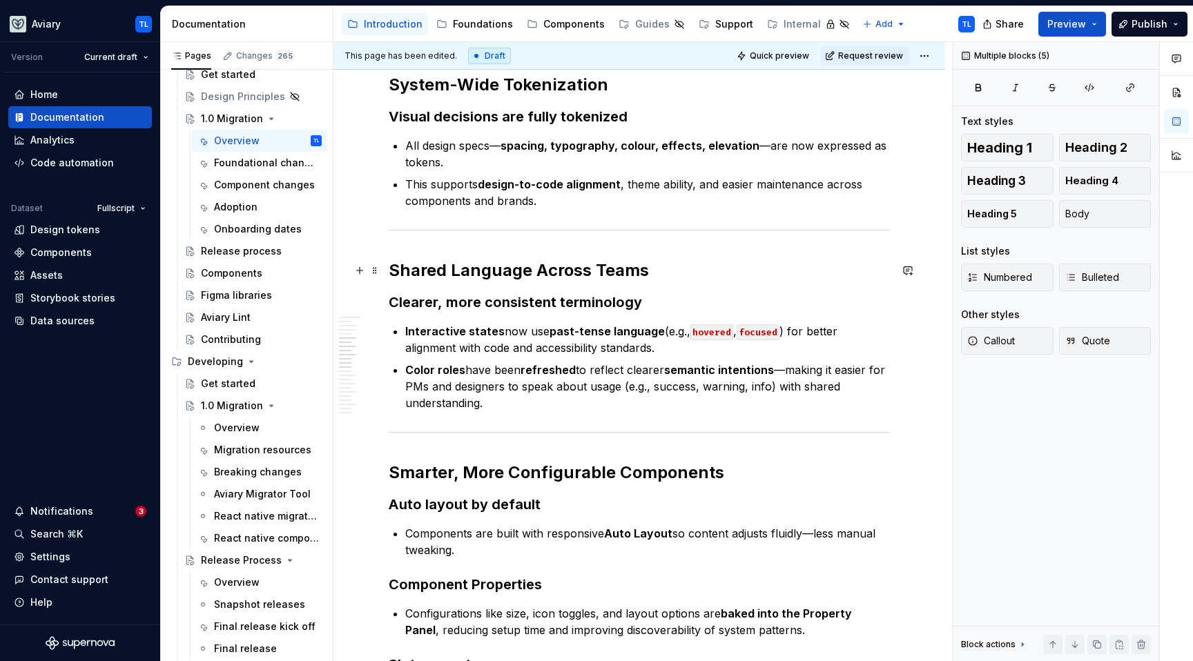
scroll to position [1033, 0]
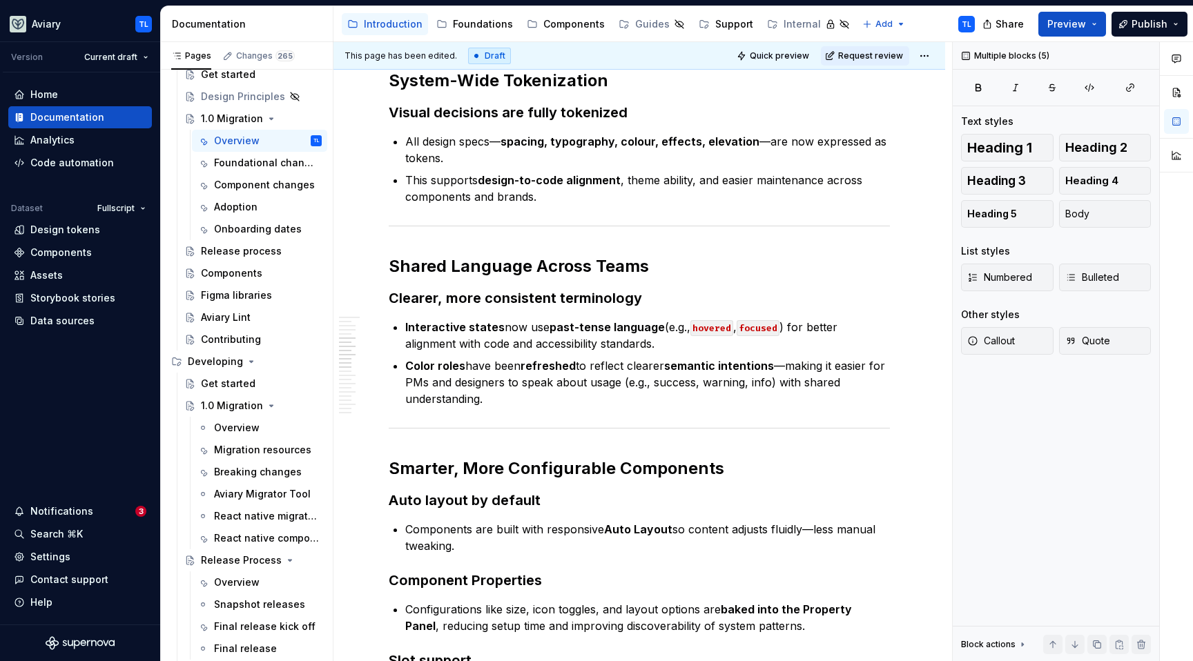
click at [600, 469] on h2 "Smarter, More Configurable Components" at bounding box center [639, 469] width 501 height 22
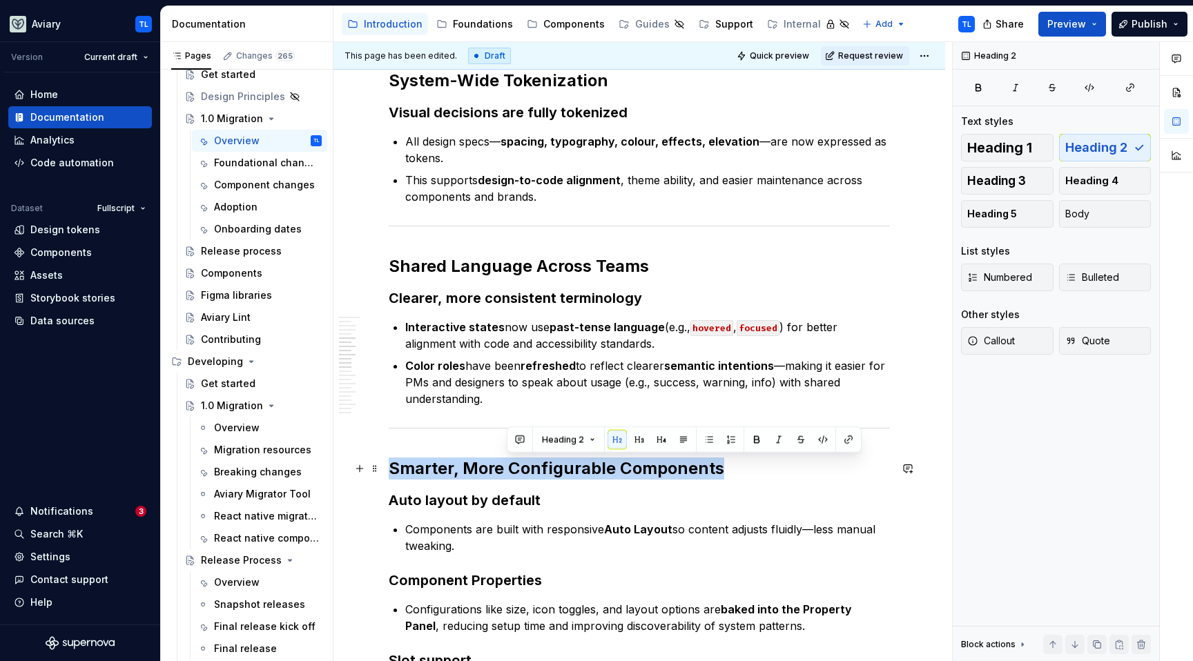
click at [600, 469] on h2 "Smarter, More Configurable Components" at bounding box center [639, 469] width 501 height 22
click at [571, 465] on h2 "Smarter, More Configurable Components" at bounding box center [639, 469] width 501 height 22
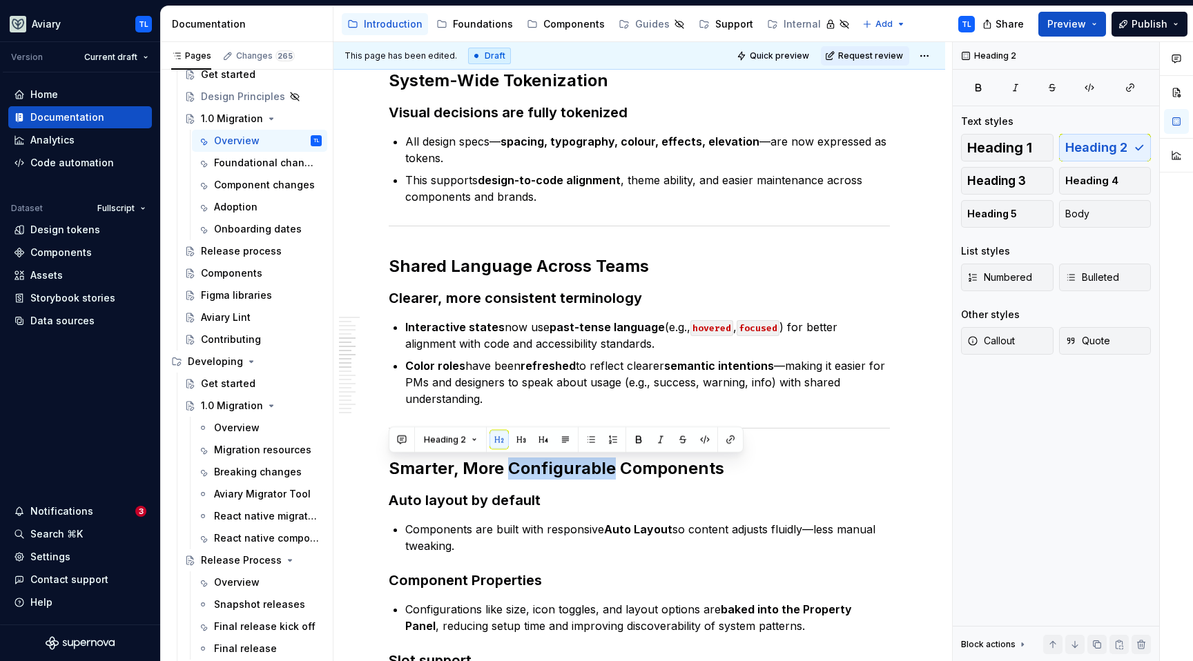
click at [571, 465] on h2 "Smarter, More Configurable Components" at bounding box center [639, 469] width 501 height 22
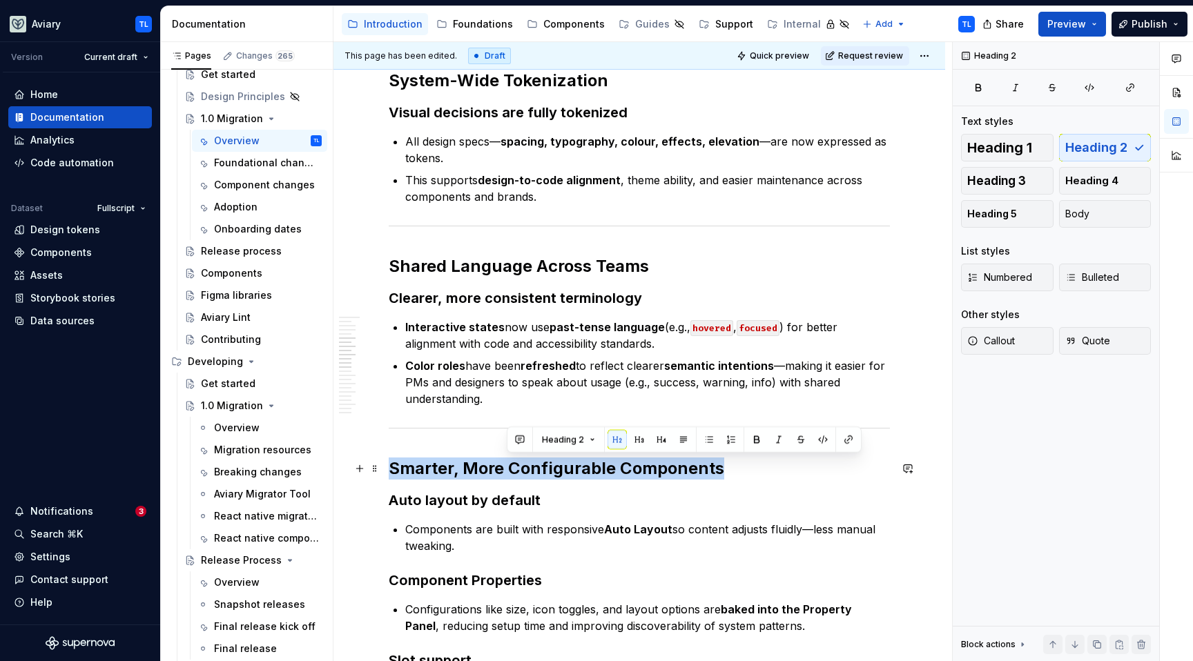
click at [571, 465] on h2 "Smarter, More Configurable Components" at bounding box center [639, 469] width 501 height 22
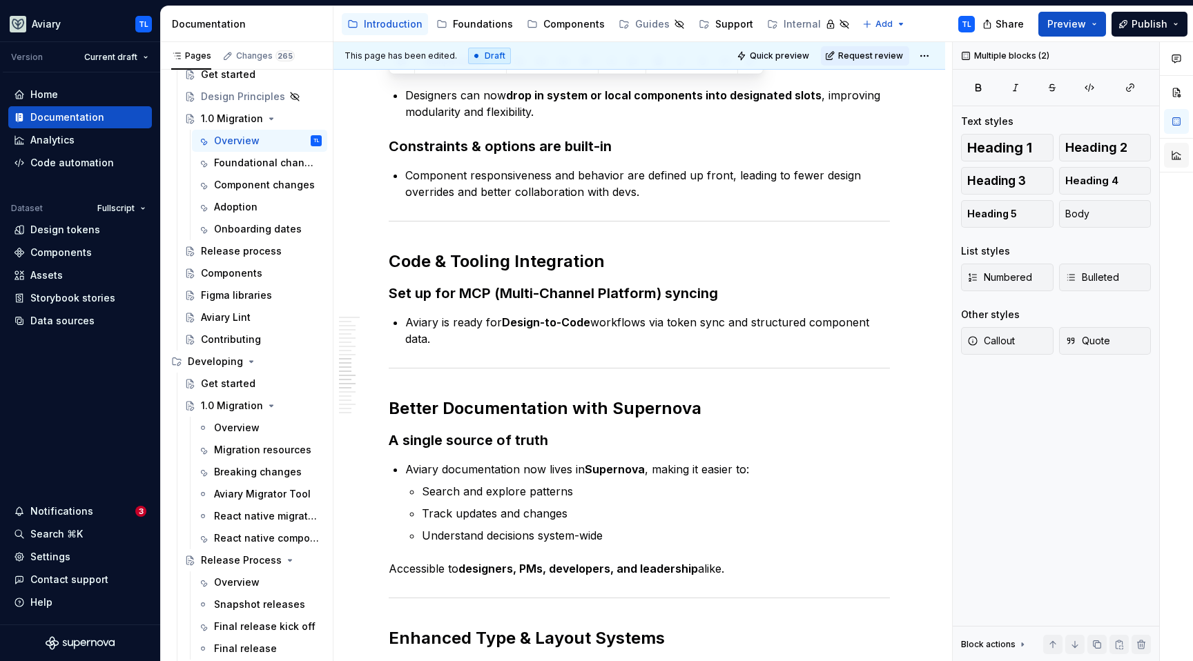
scroll to position [1726, 0]
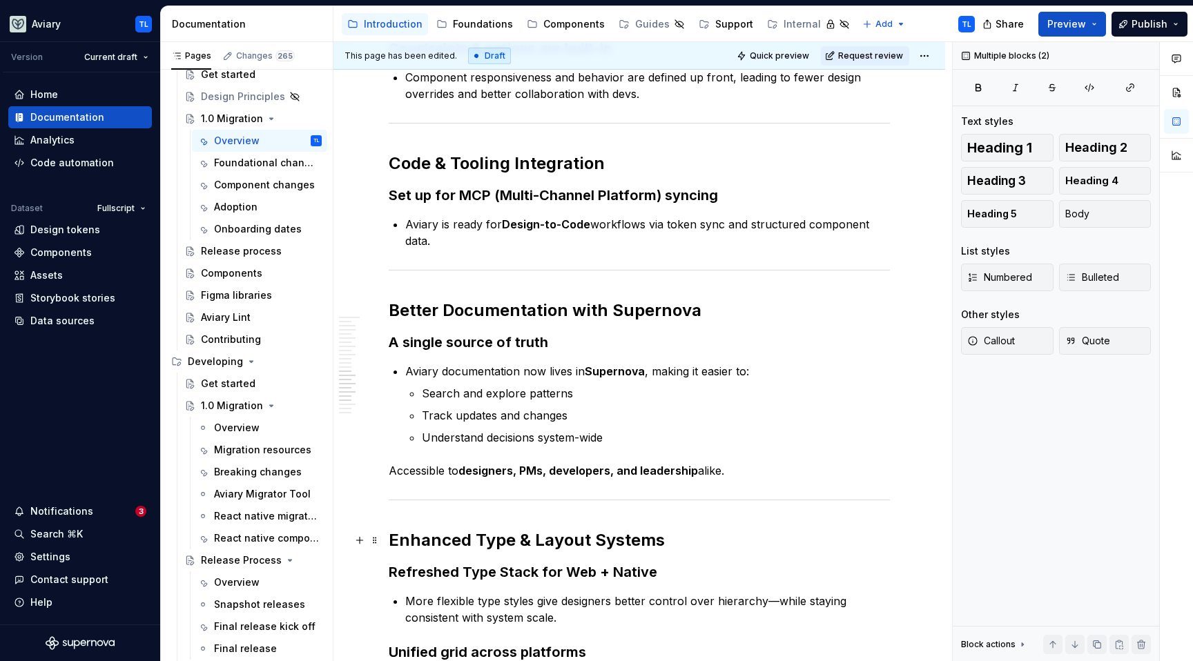
click at [432, 535] on h2 "Enhanced Type & Layout Systems" at bounding box center [639, 540] width 501 height 22
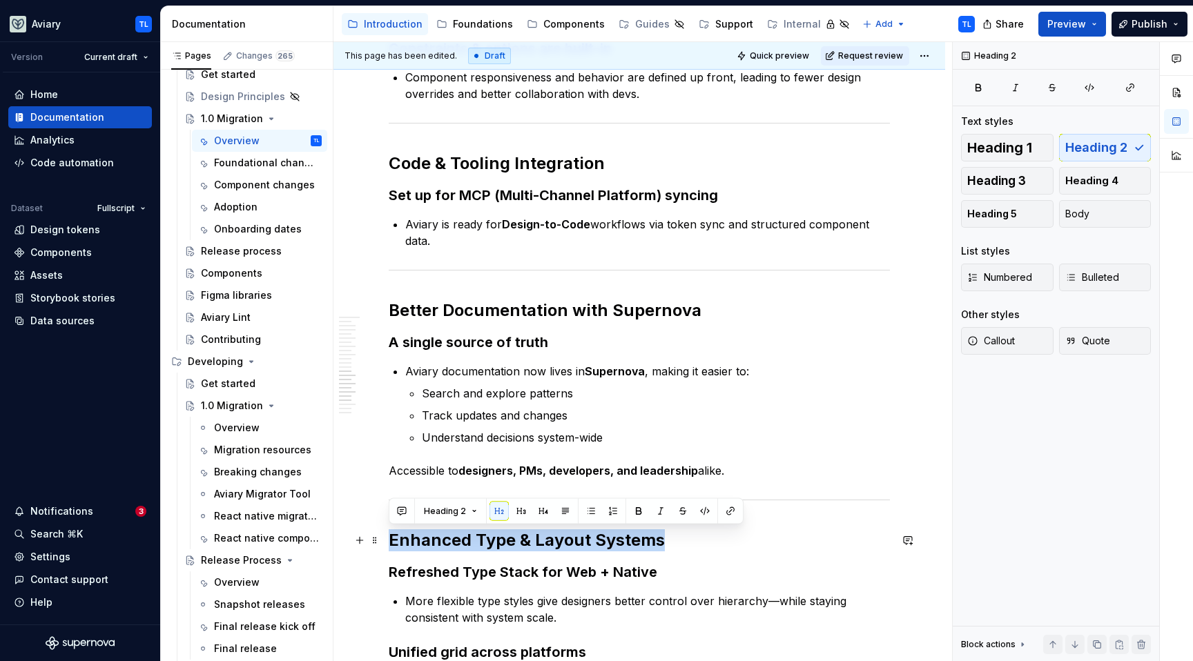
click at [432, 534] on h2 "Enhanced Type & Layout Systems" at bounding box center [639, 540] width 501 height 22
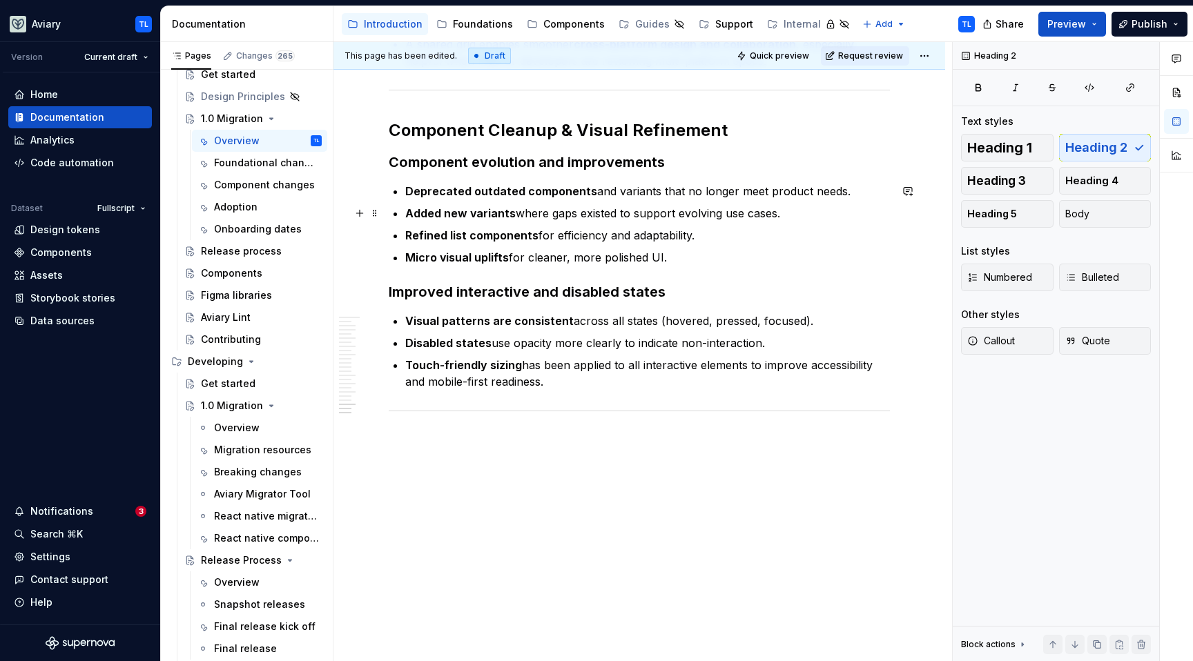
scroll to position [2364, 0]
click at [616, 130] on h2 "Component Cleanup & Visual Refinement" at bounding box center [639, 129] width 501 height 22
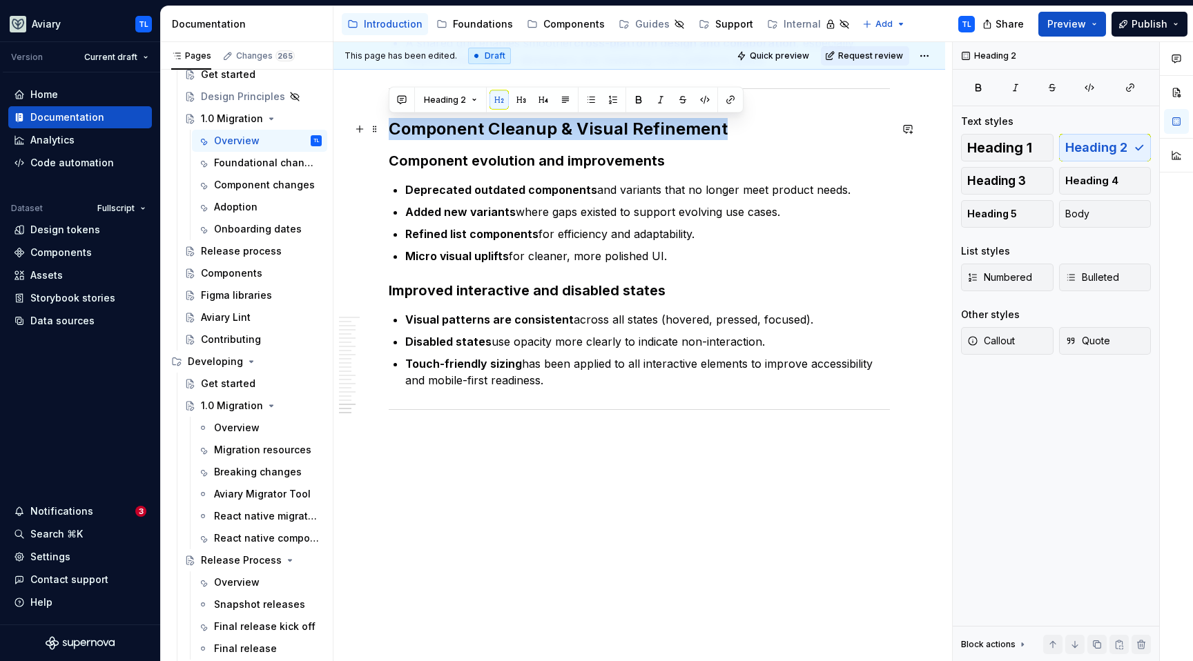
click at [616, 130] on h2 "Component Cleanup & Visual Refinement" at bounding box center [639, 129] width 501 height 22
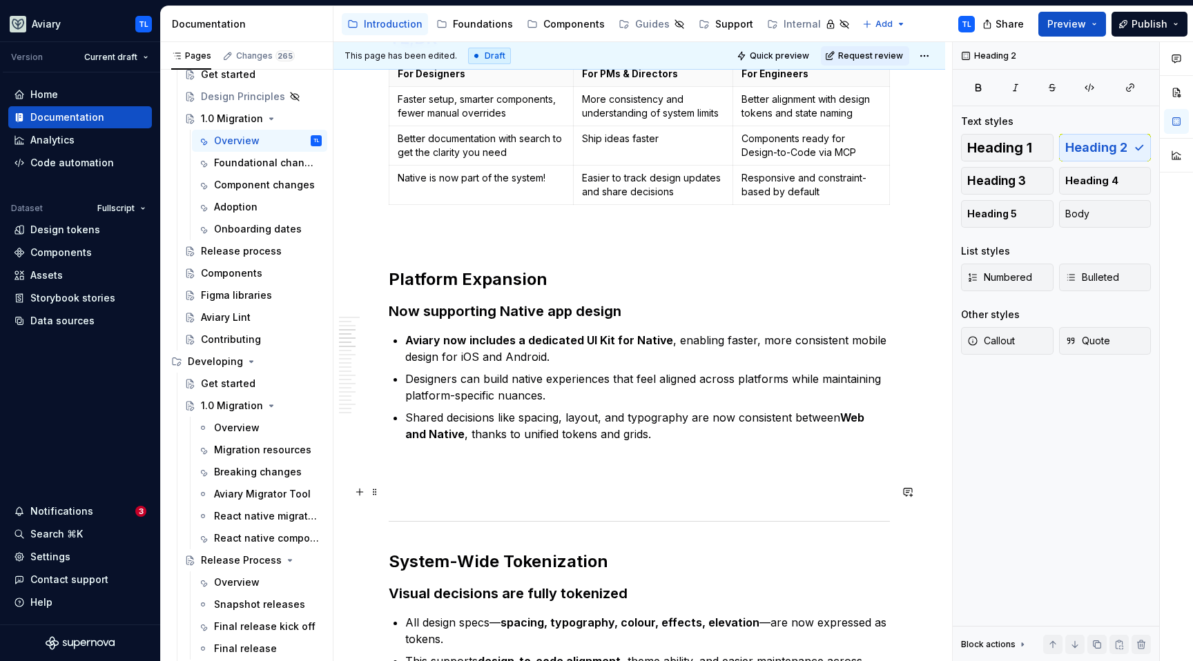
scroll to position [544, 0]
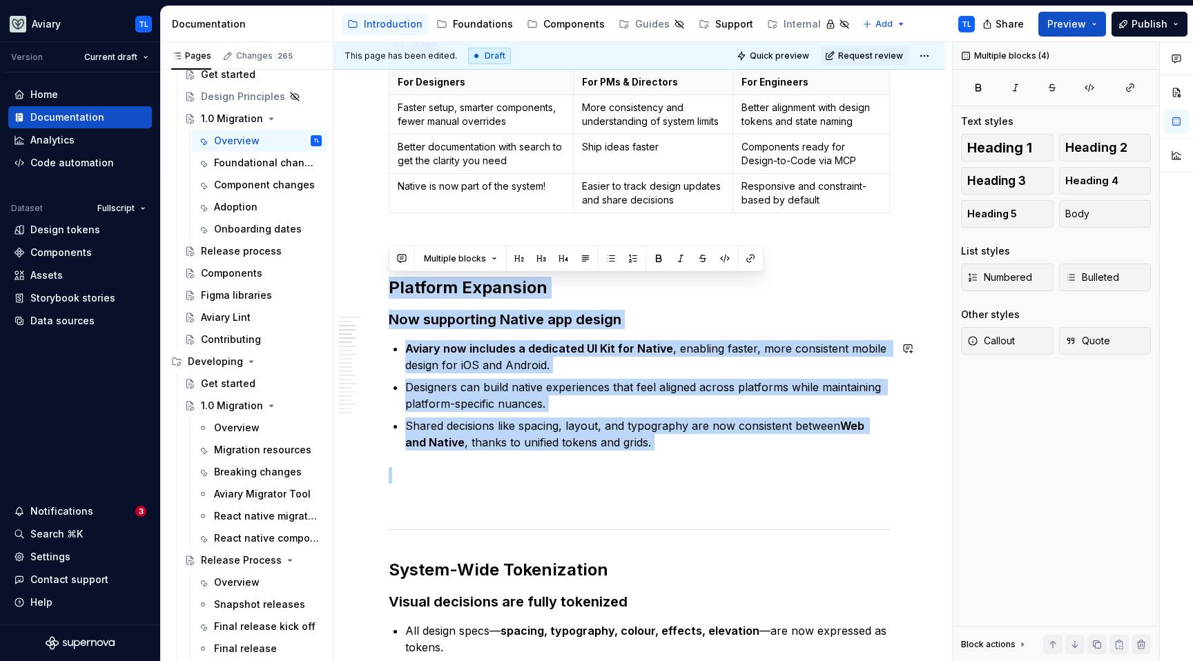
drag, startPoint x: 389, startPoint y: 288, endPoint x: 681, endPoint y: 451, distance: 334.3
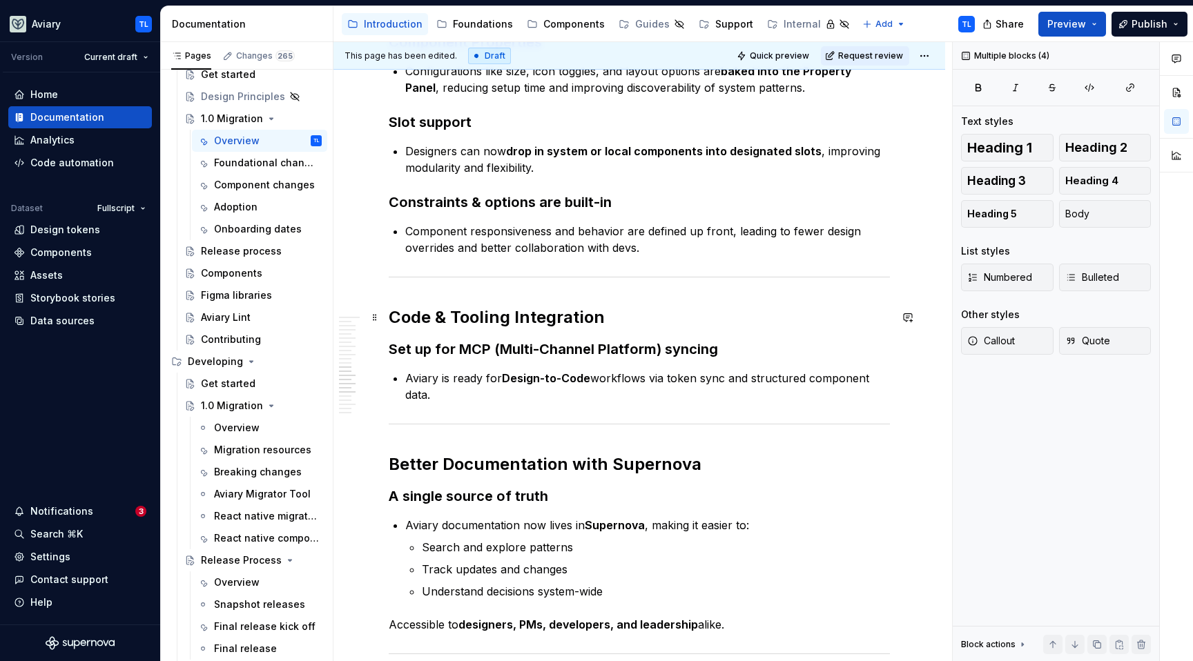
scroll to position [1748, 0]
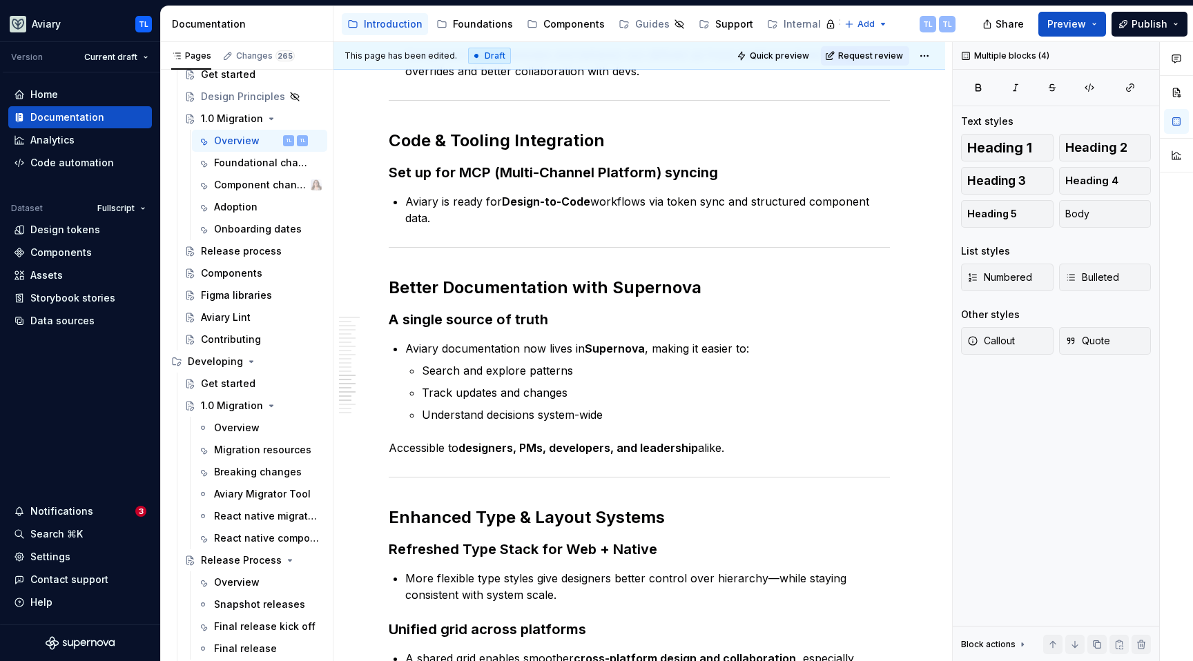
type textarea "*"
